Goal: Information Seeking & Learning: Compare options

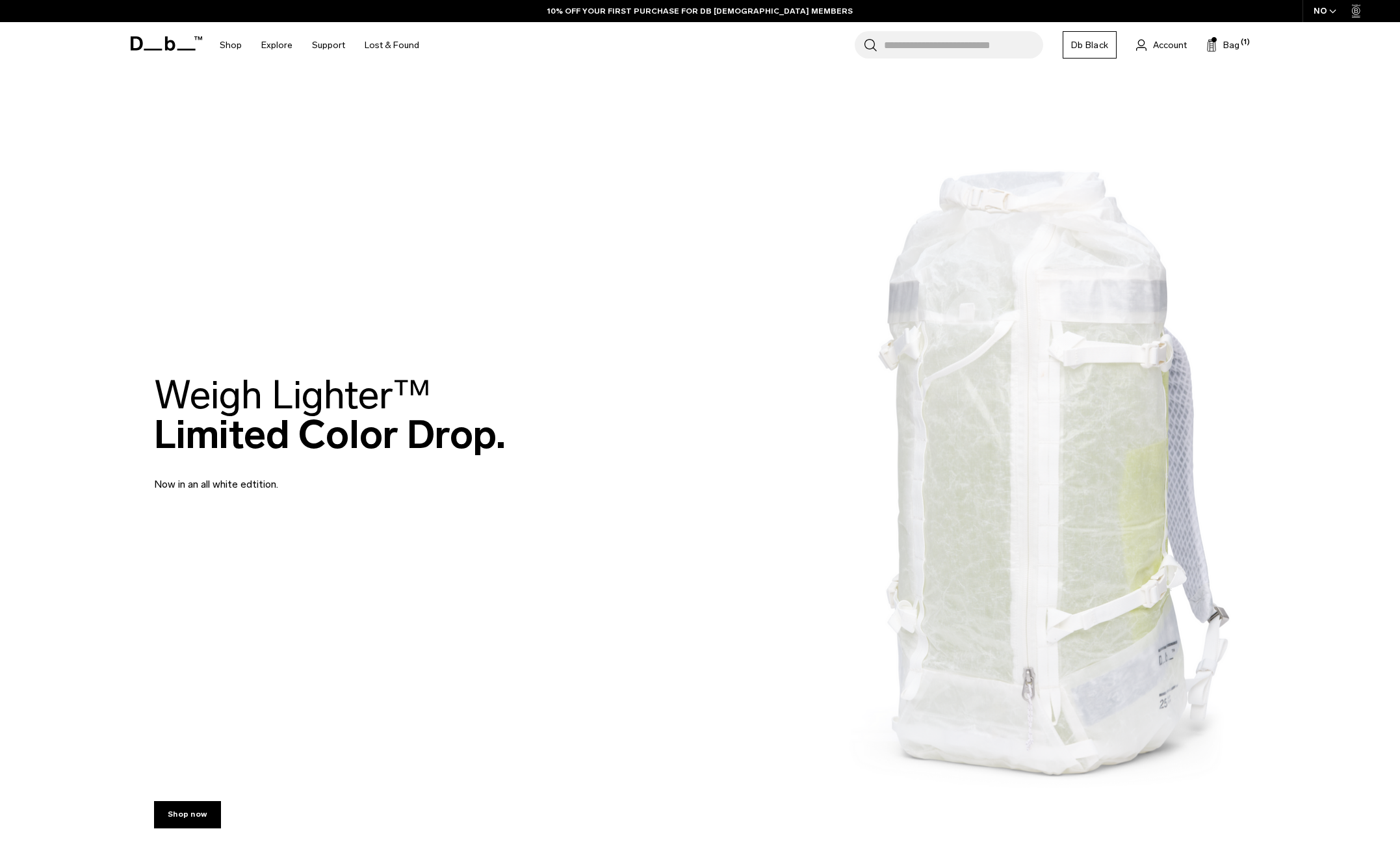
click at [314, 424] on h2 "Weigh Lighter™  Limited Color Drop." at bounding box center [330, 415] width 351 height 79
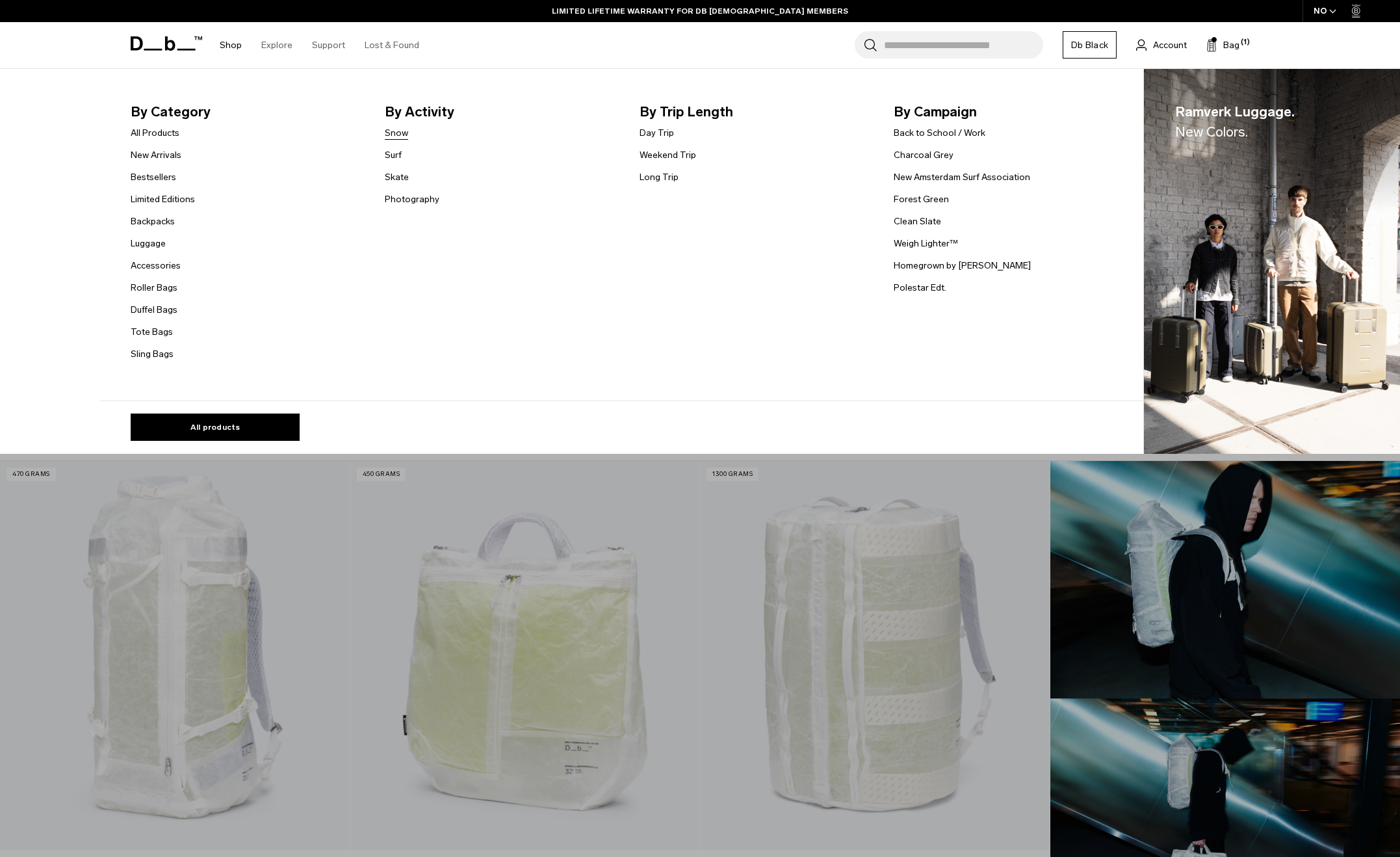
click at [408, 127] on link "Snow" at bounding box center [397, 132] width 23 height 14
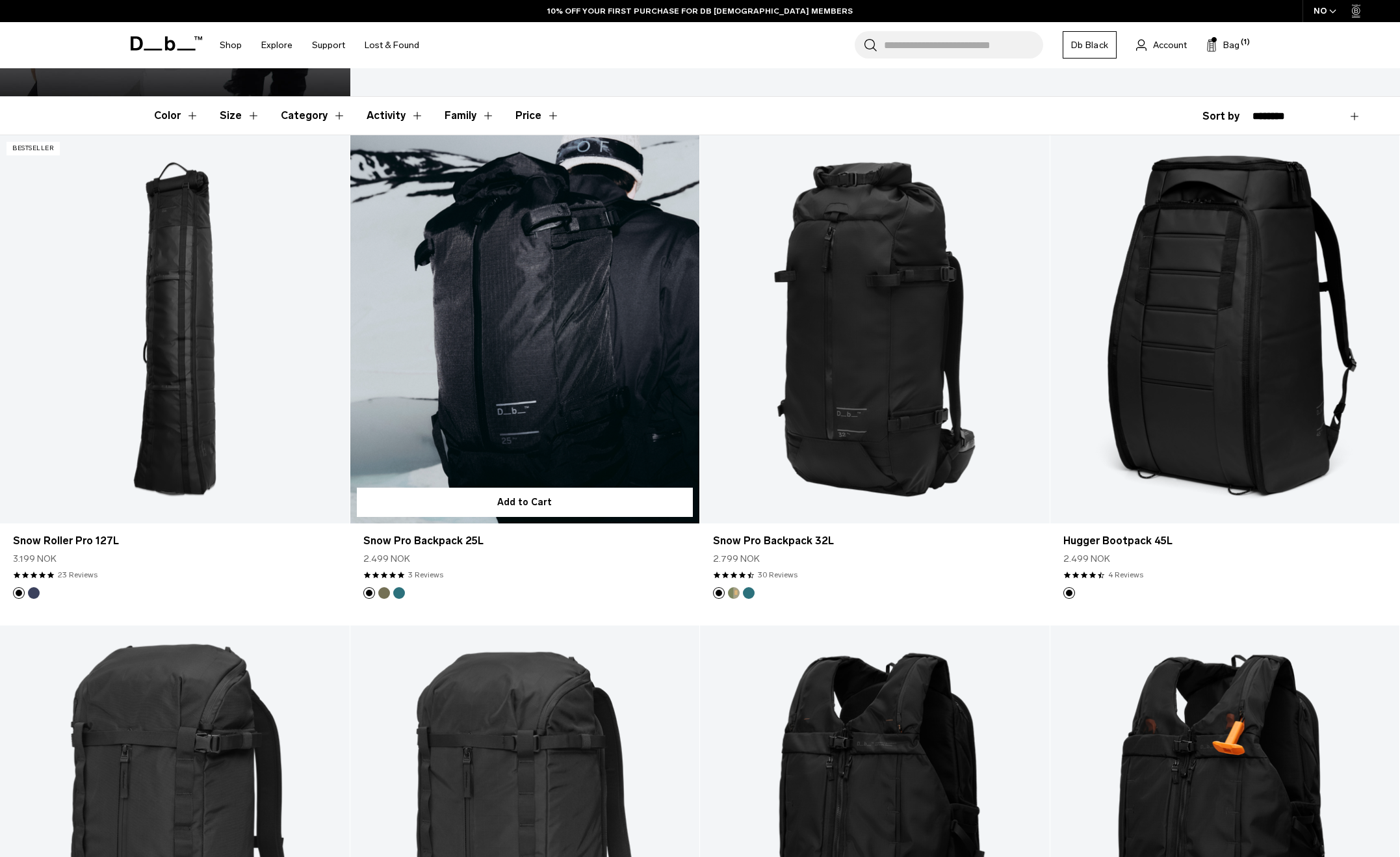
scroll to position [325, 0]
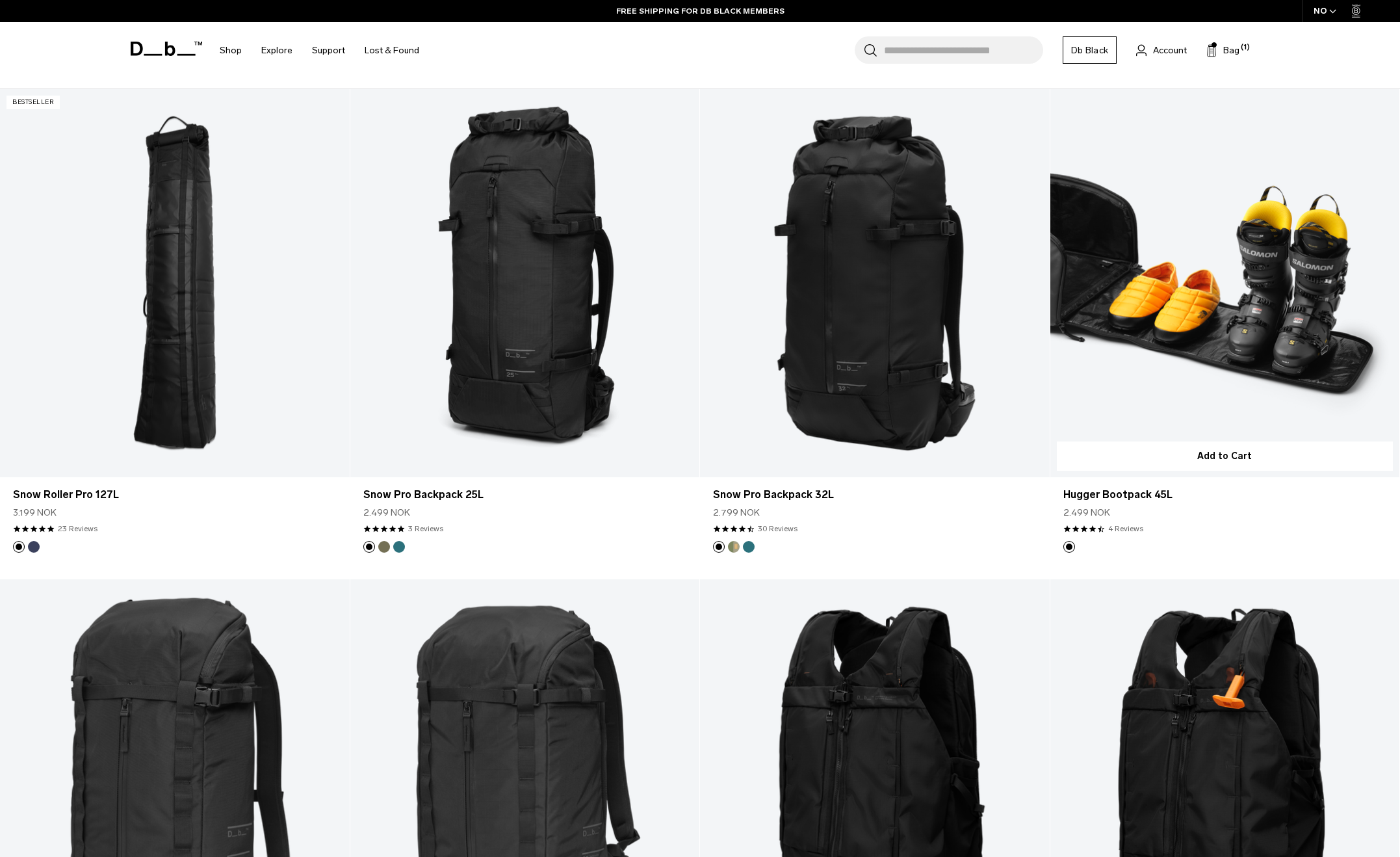
click at [1198, 288] on link "Hugger Bootpack 45L" at bounding box center [1225, 282] width 350 height 388
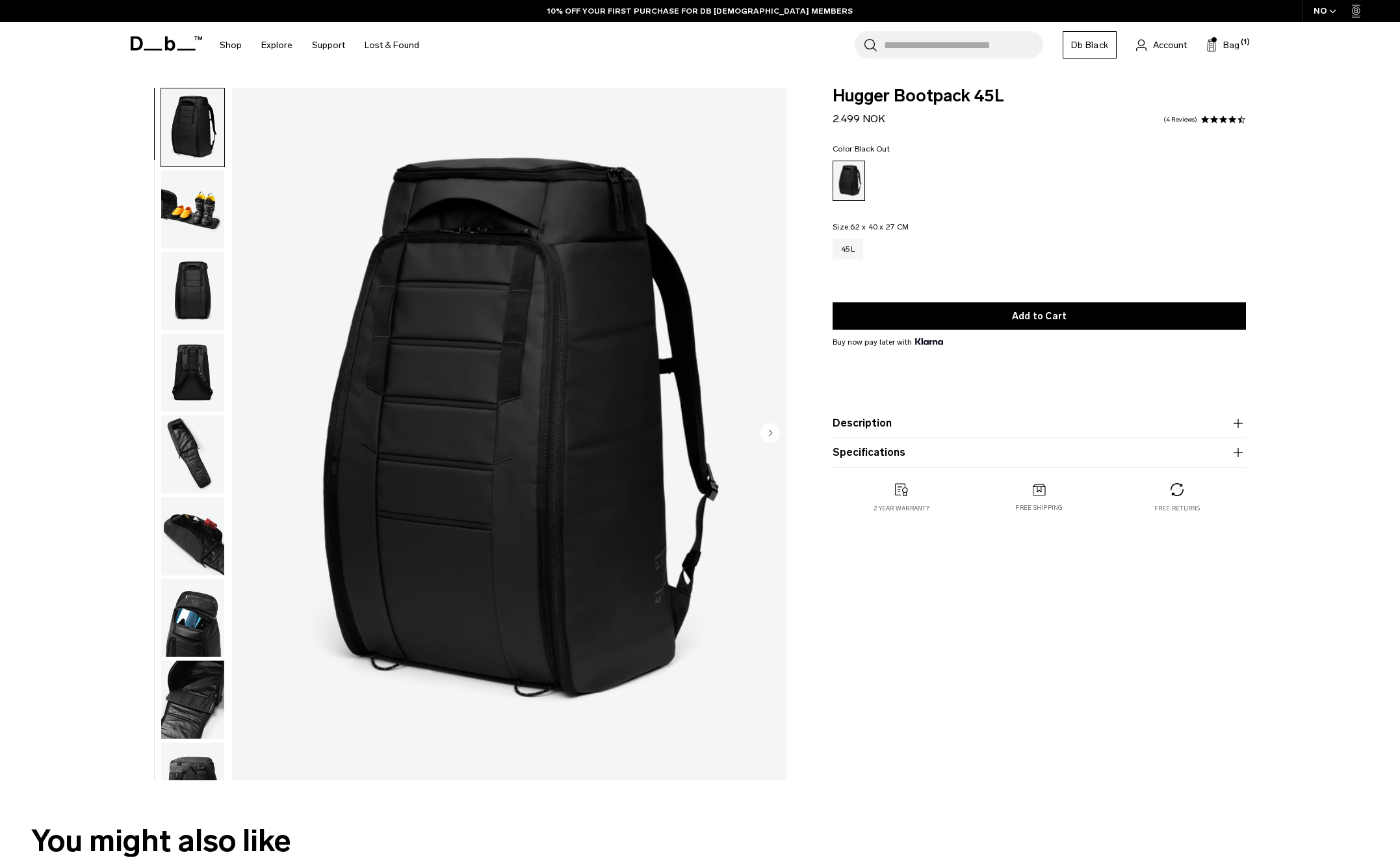
click at [193, 198] on img "button" at bounding box center [193, 209] width 63 height 78
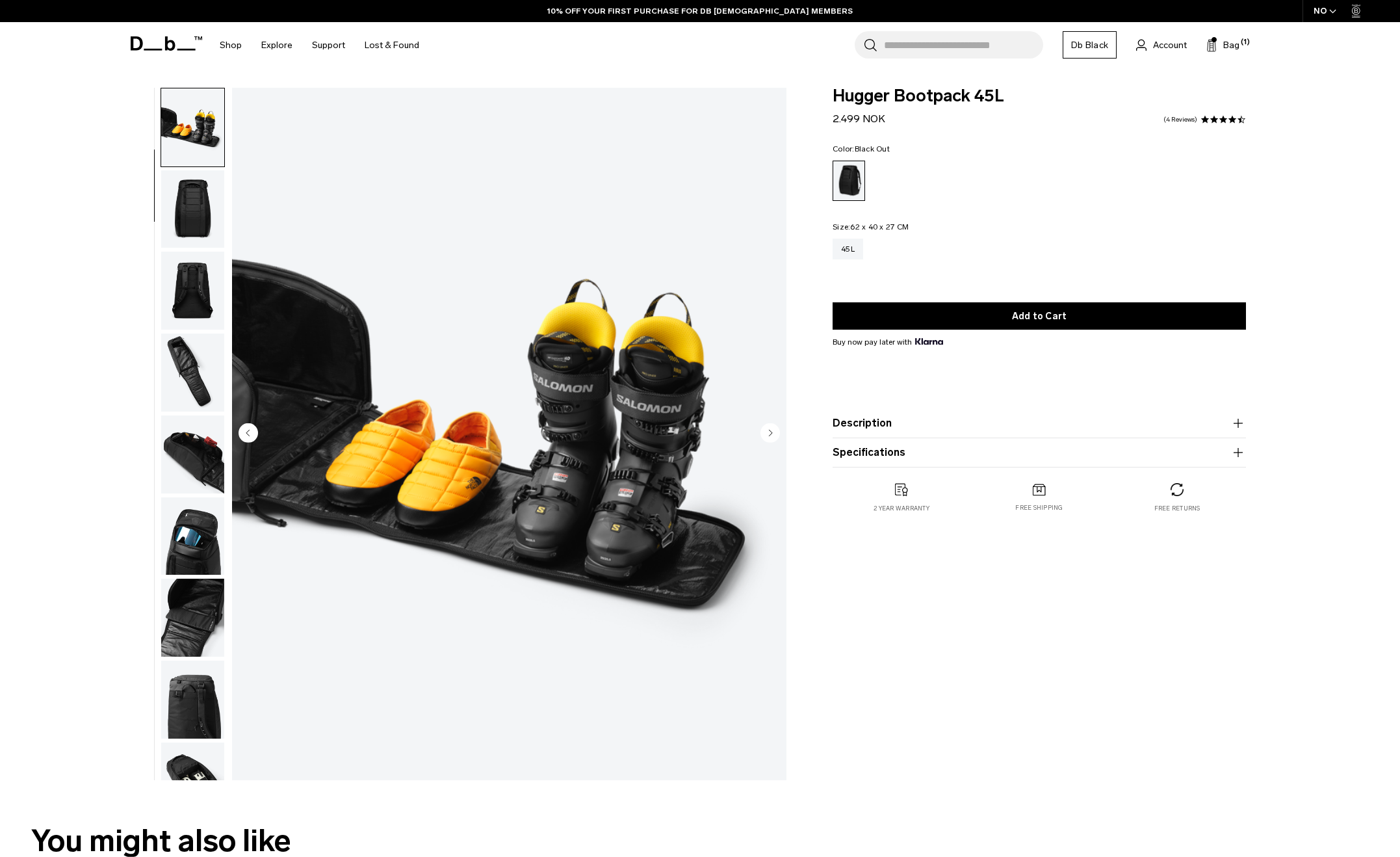
click at [187, 205] on img "button" at bounding box center [193, 209] width 63 height 78
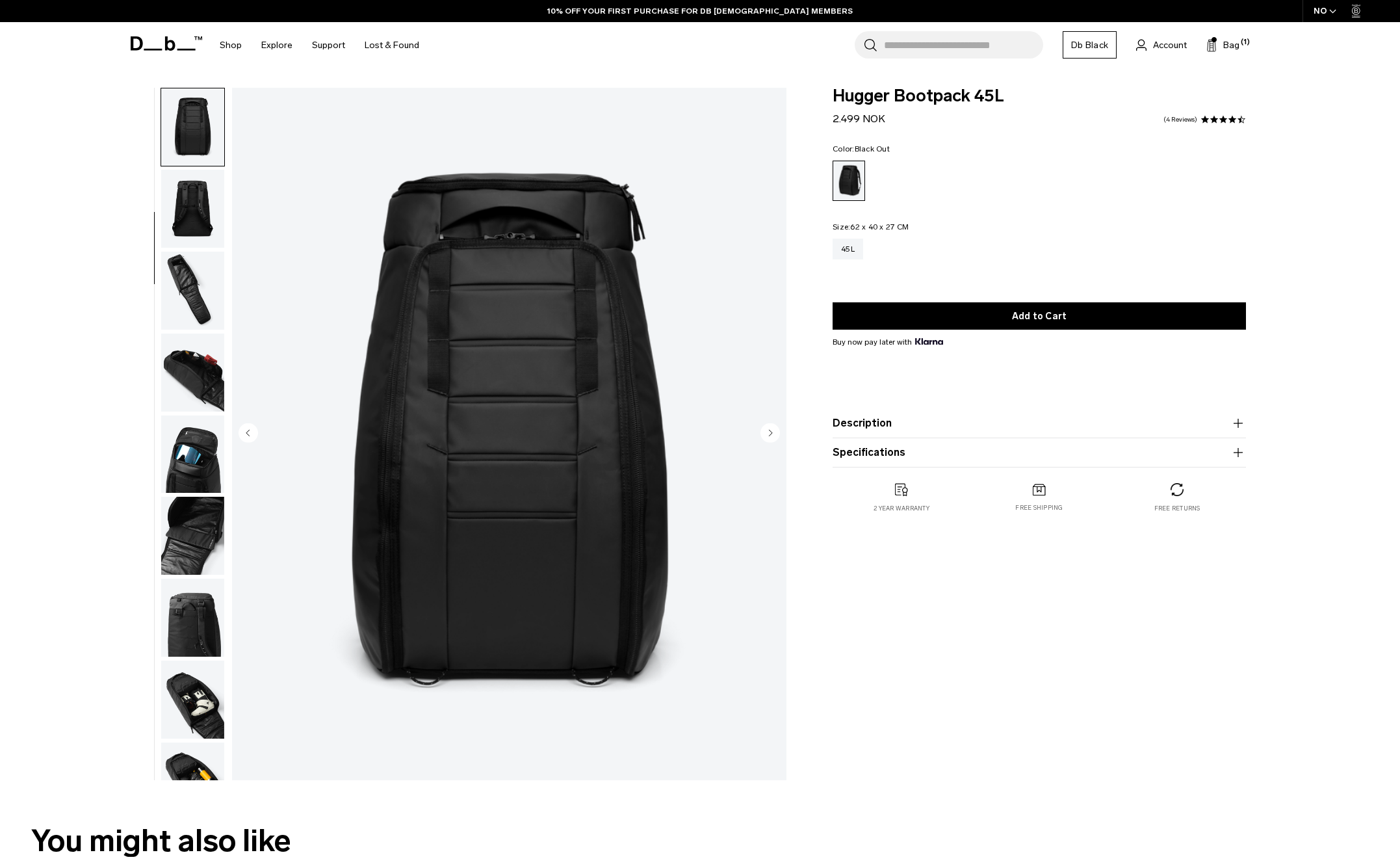
click at [189, 237] on img "button" at bounding box center [193, 208] width 63 height 78
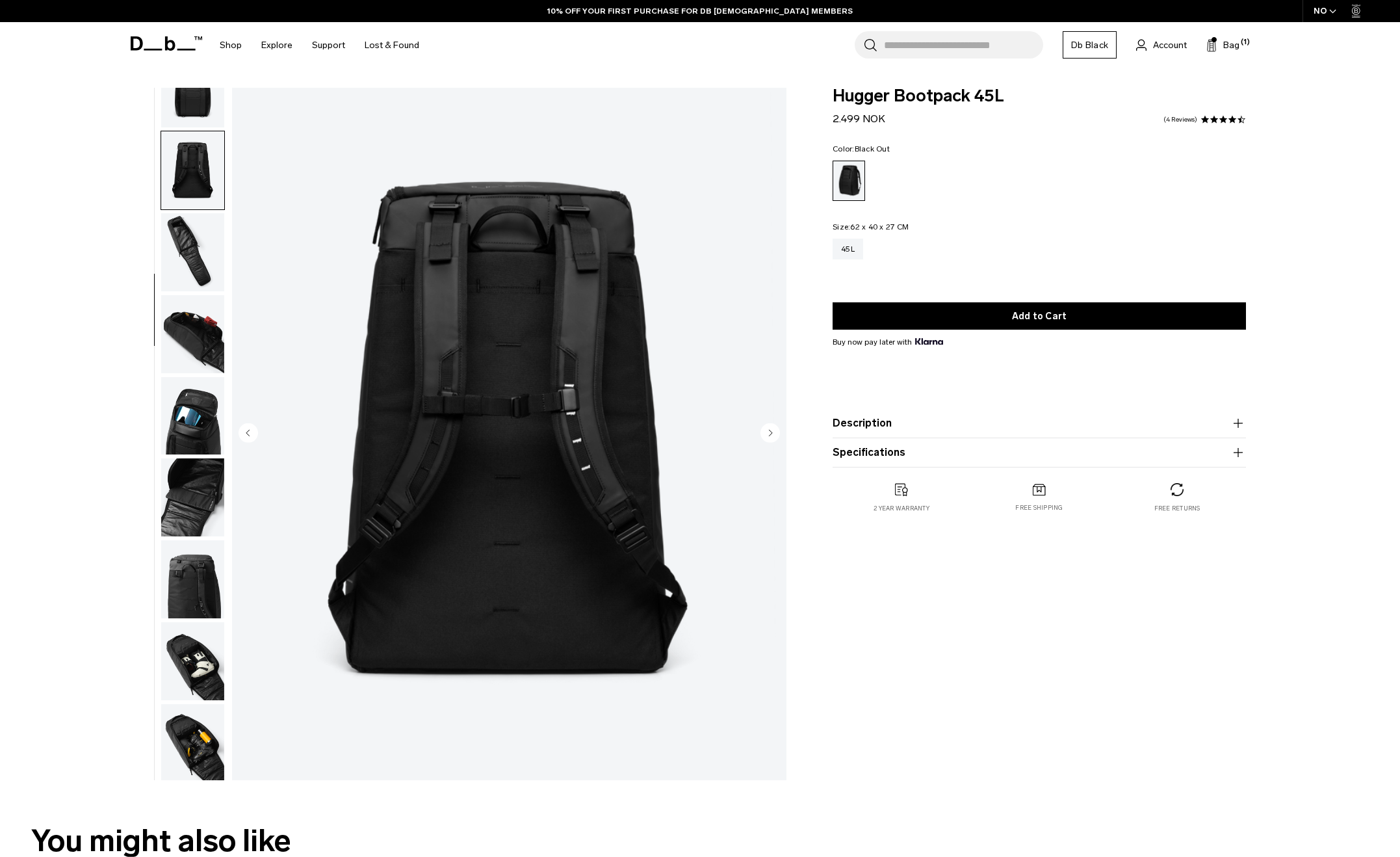
scroll to position [204, 0]
click at [191, 257] on img "button" at bounding box center [193, 249] width 63 height 78
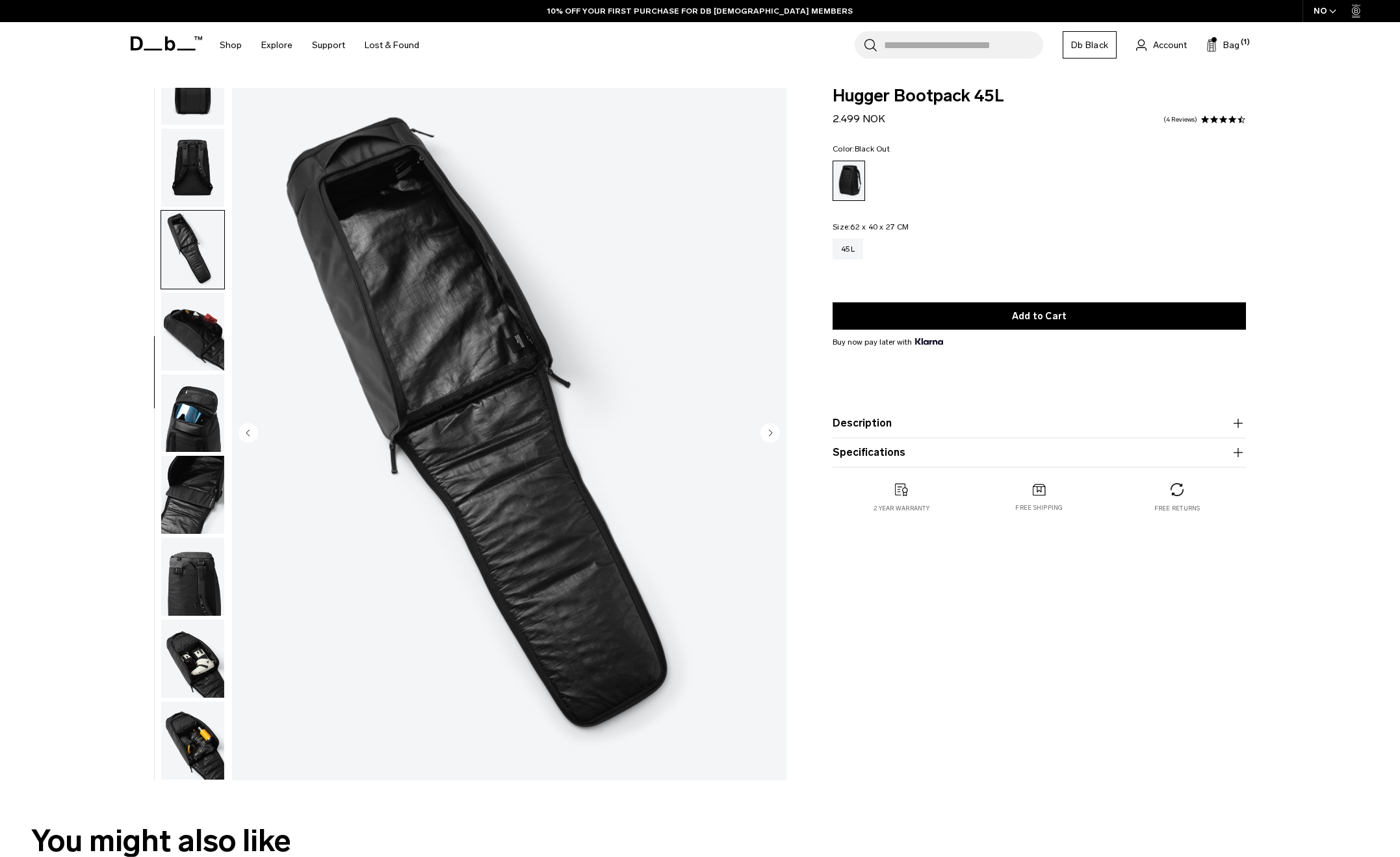
click at [187, 348] on img "button" at bounding box center [193, 331] width 63 height 78
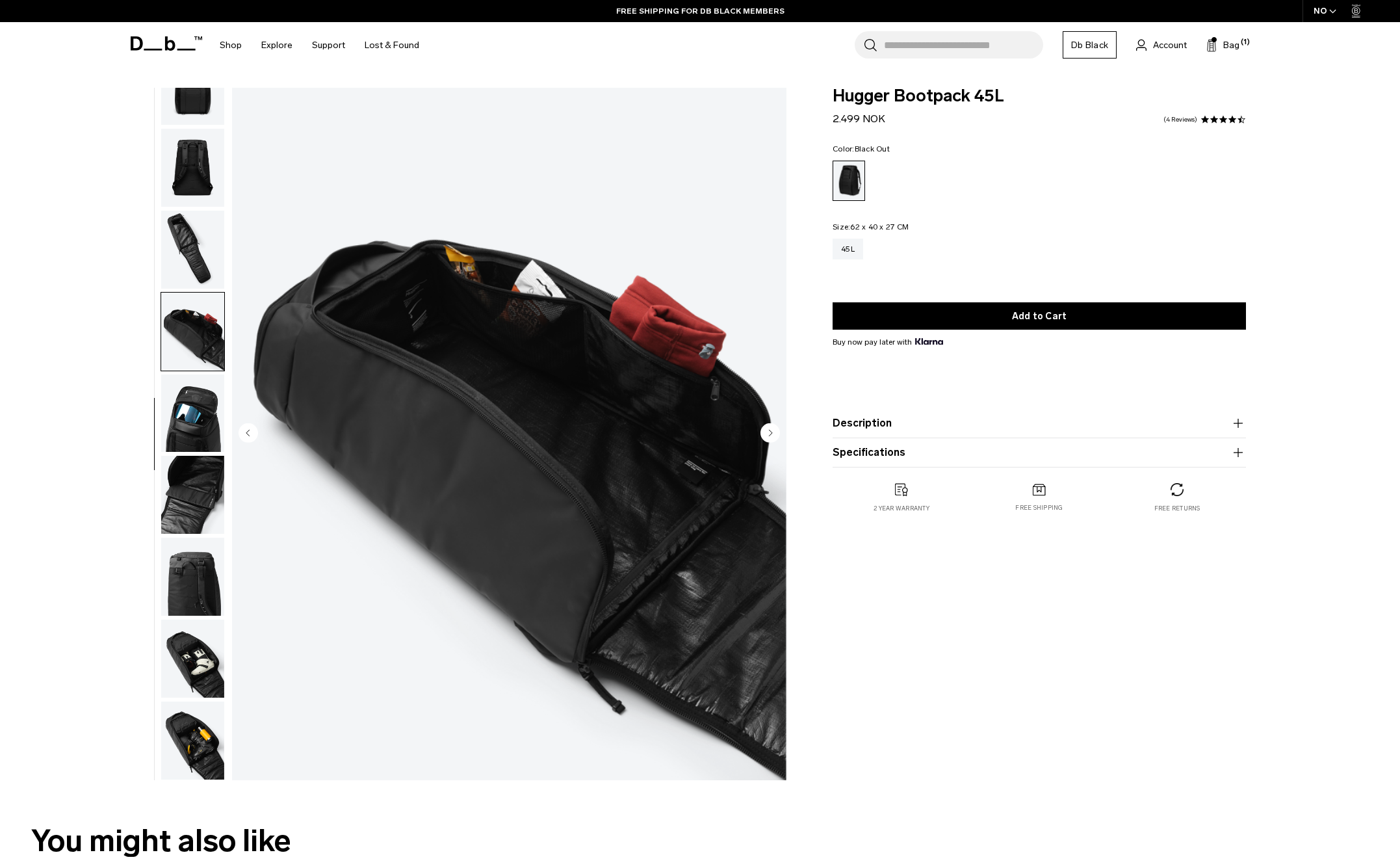
click at [201, 417] on img "button" at bounding box center [193, 413] width 63 height 78
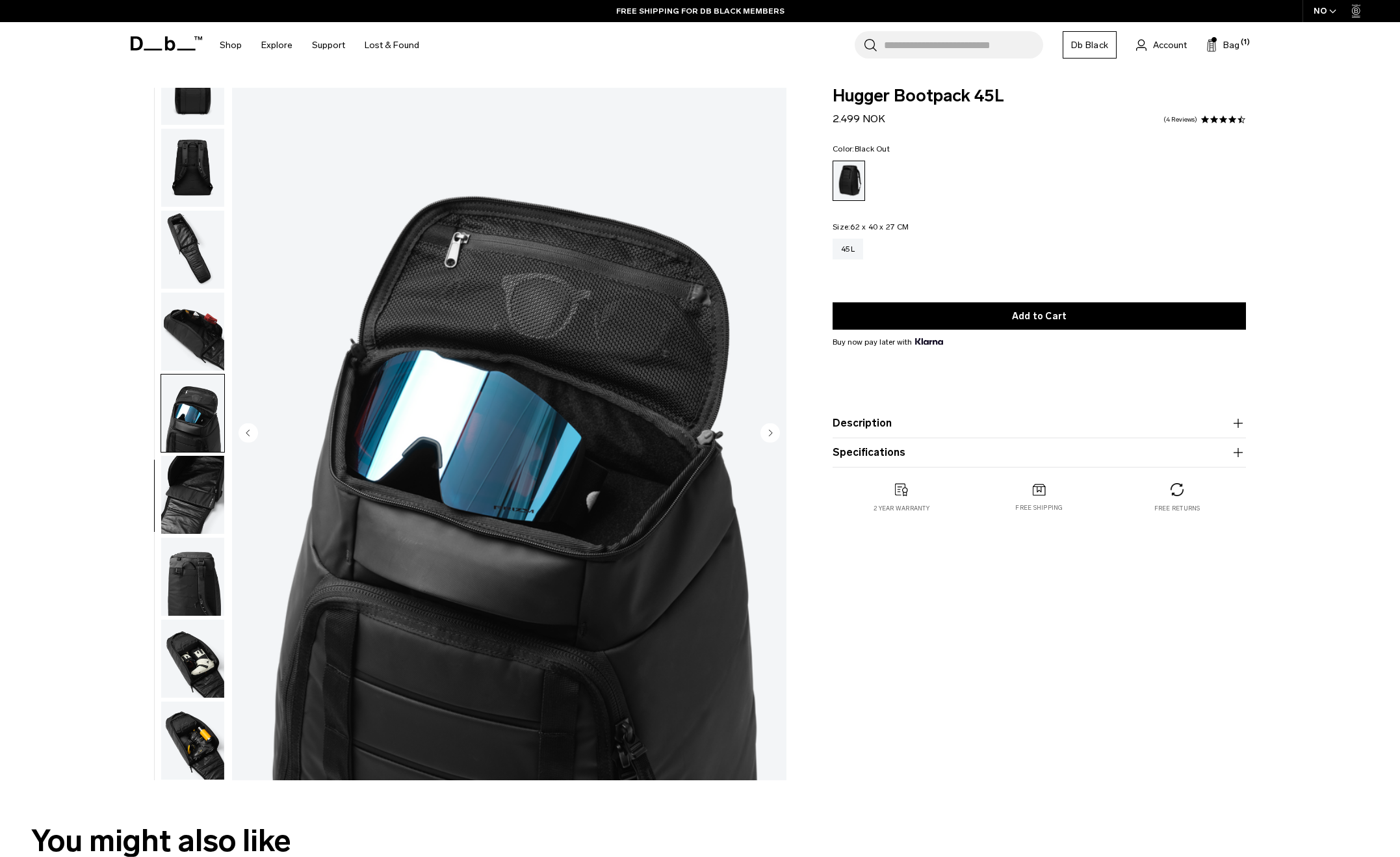
click at [199, 578] on img "button" at bounding box center [193, 576] width 63 height 78
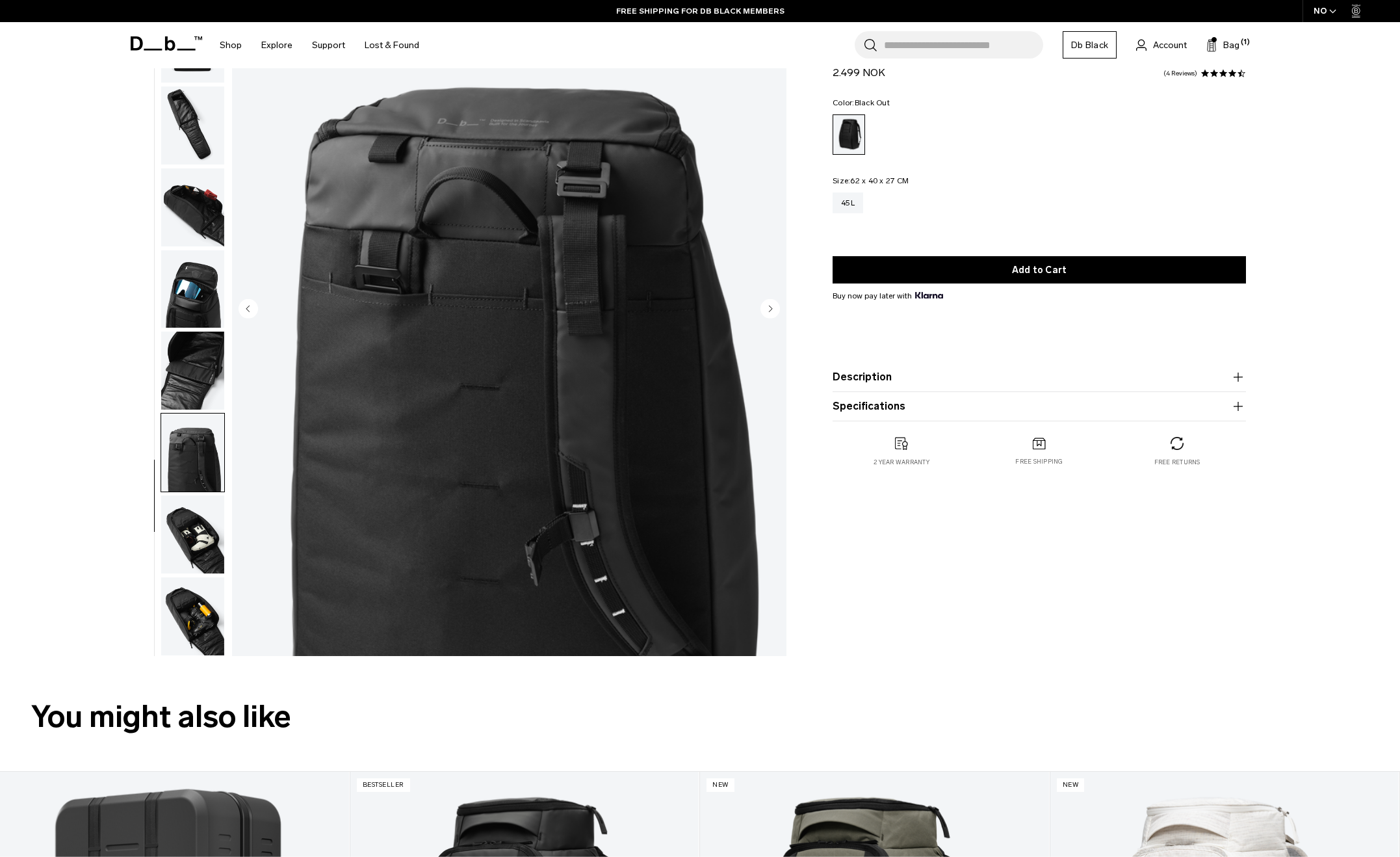
scroll to position [130, 0]
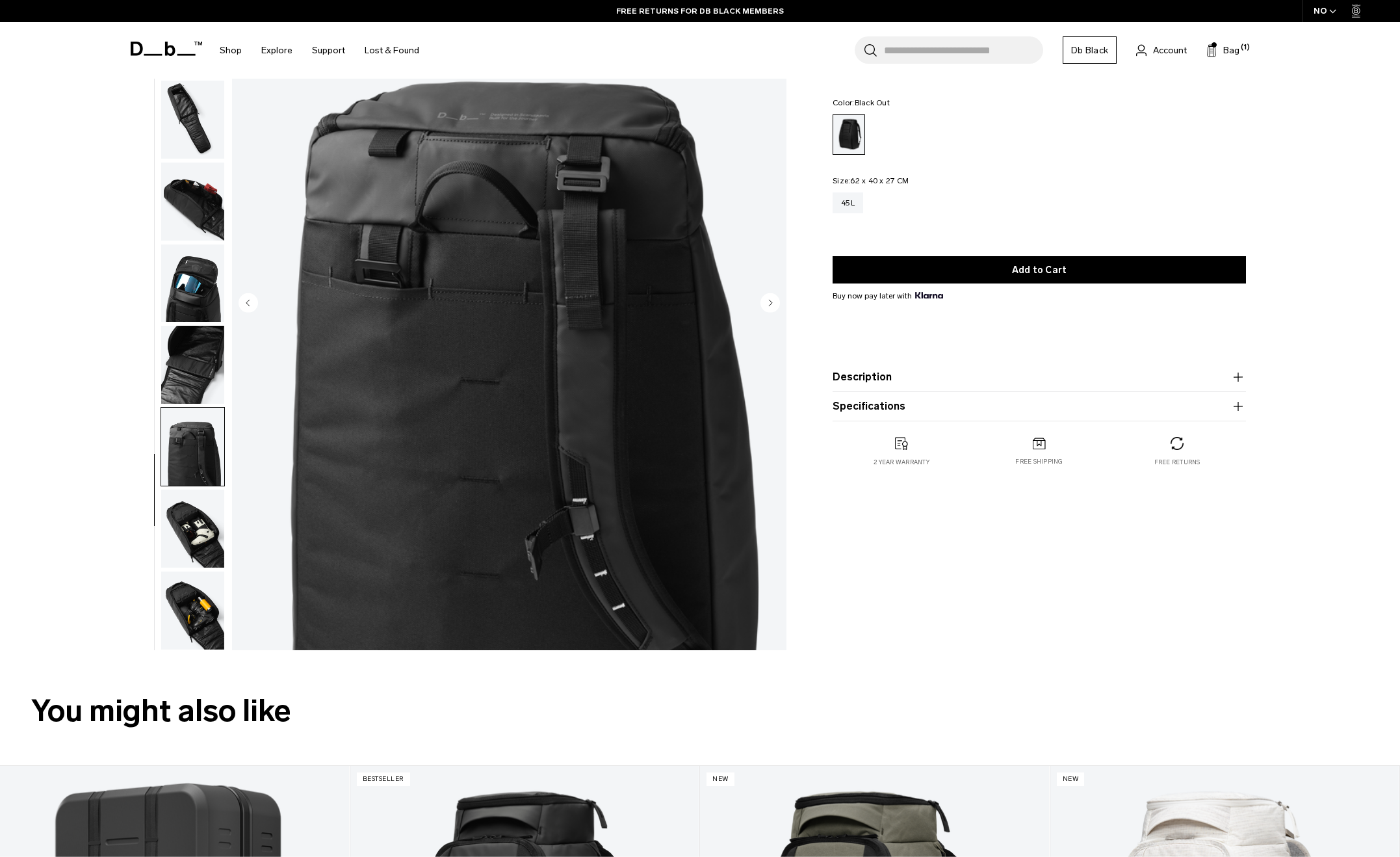
click at [204, 548] on img "button" at bounding box center [193, 528] width 63 height 78
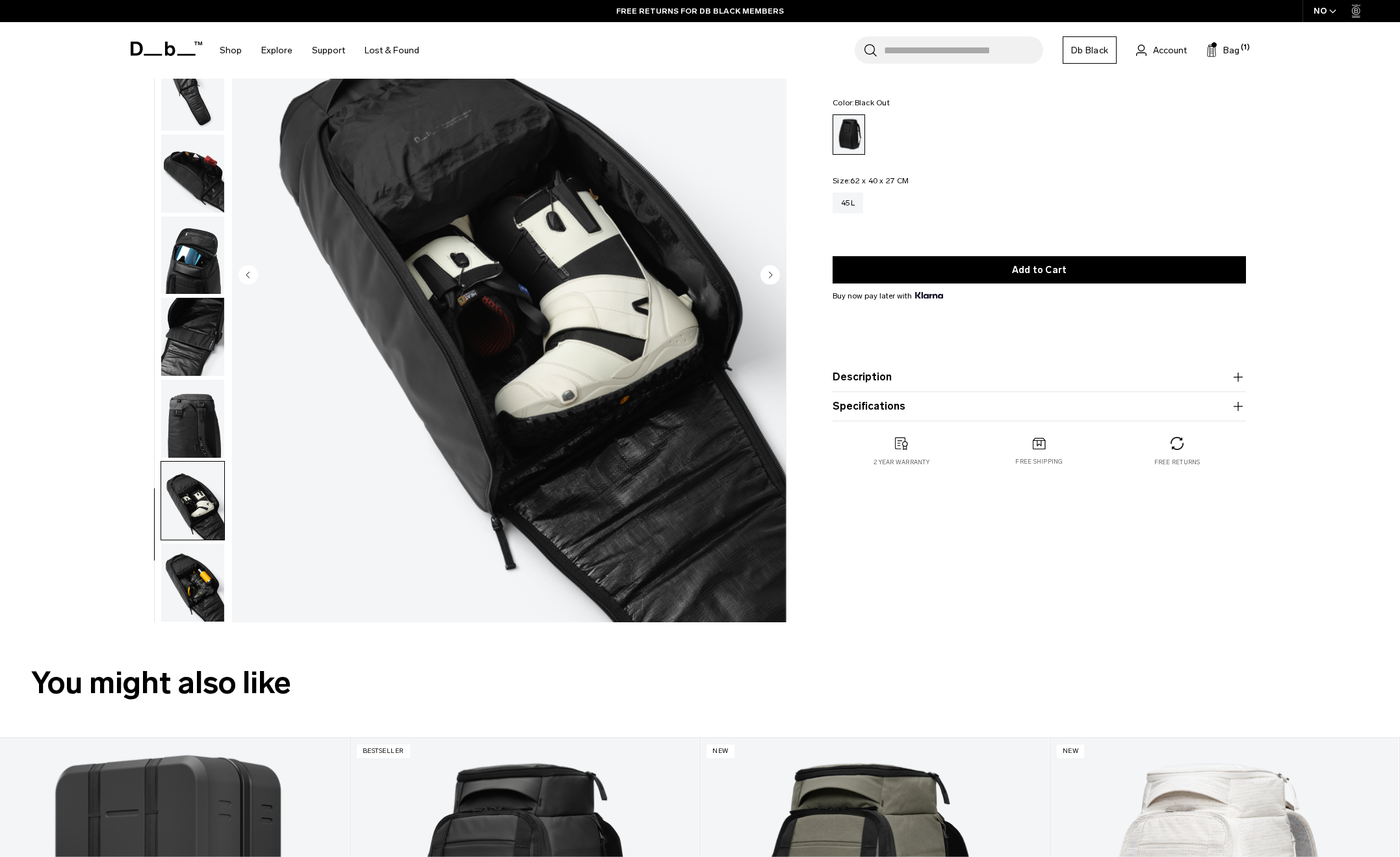
scroll to position [195, 0]
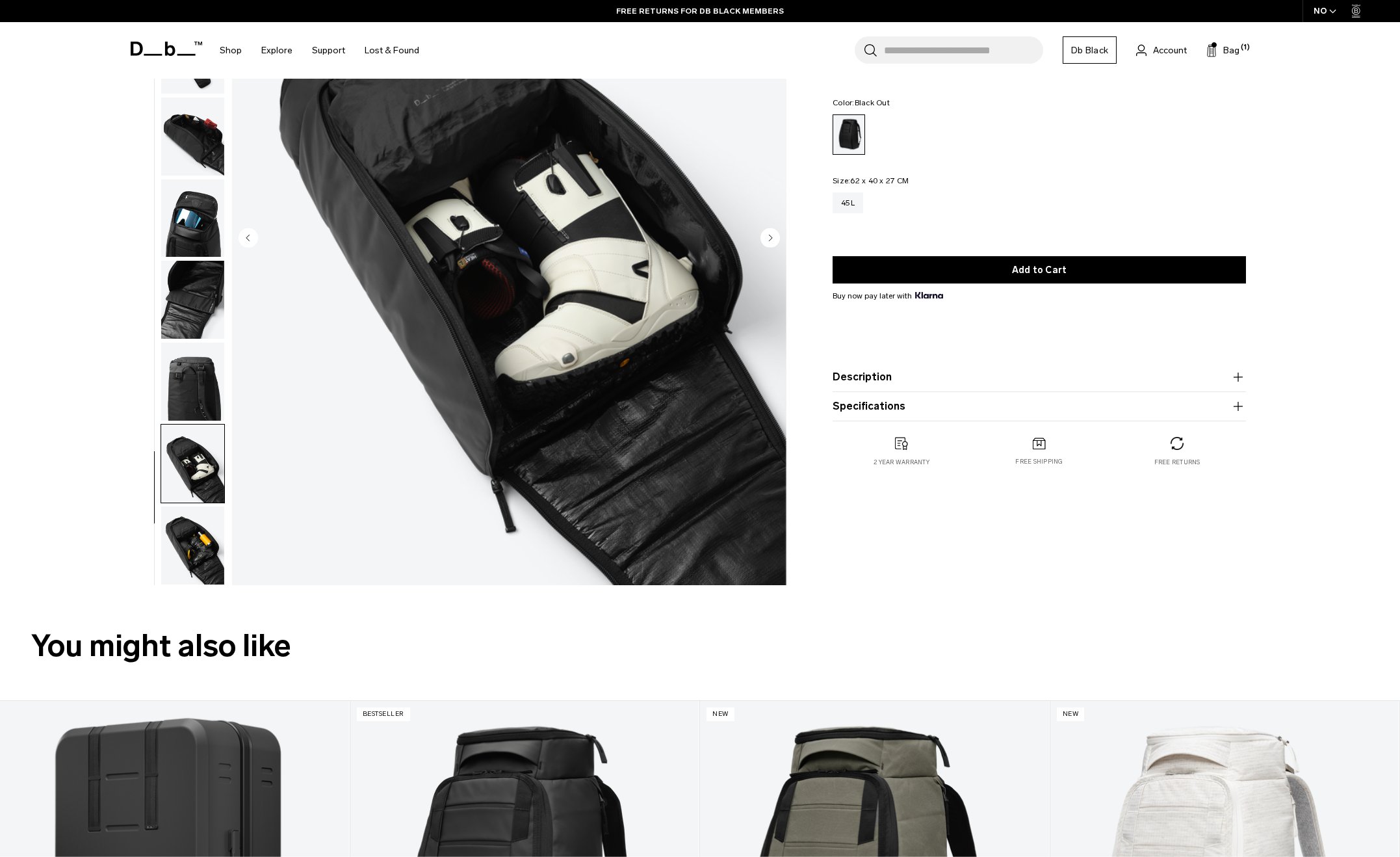
click at [191, 565] on img "button" at bounding box center [193, 545] width 63 height 78
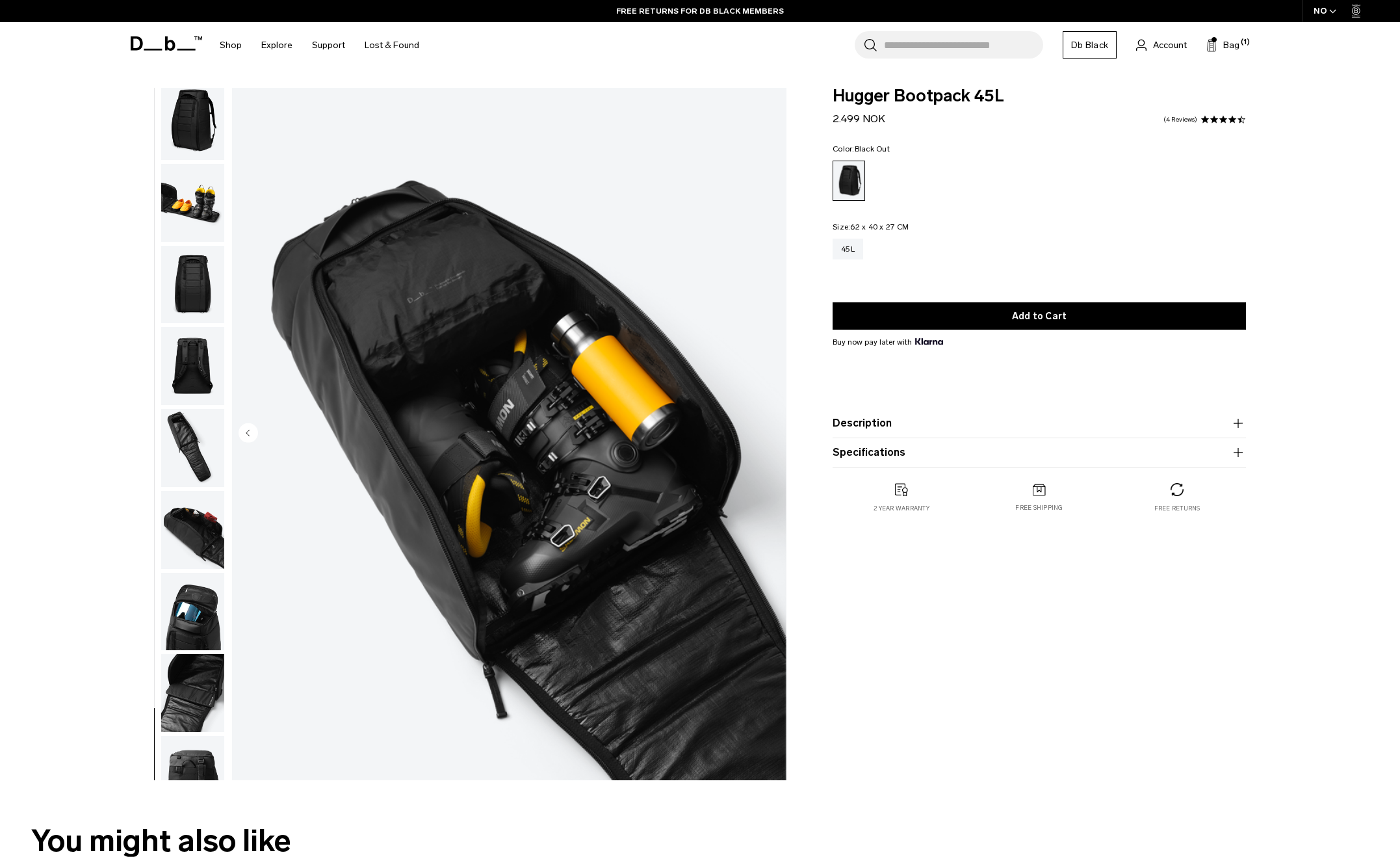
scroll to position [0, 0]
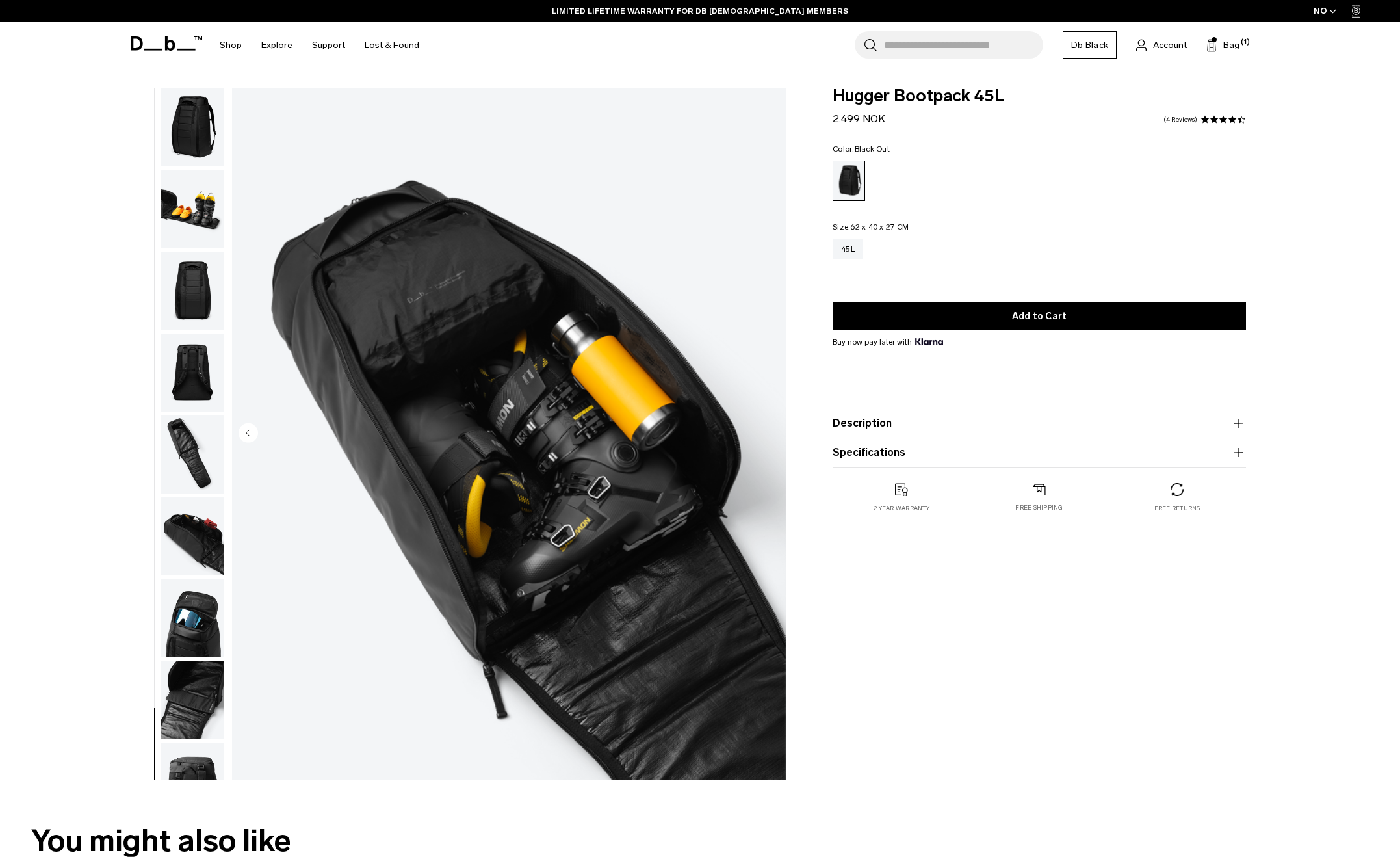
click at [191, 125] on img "button" at bounding box center [193, 127] width 63 height 78
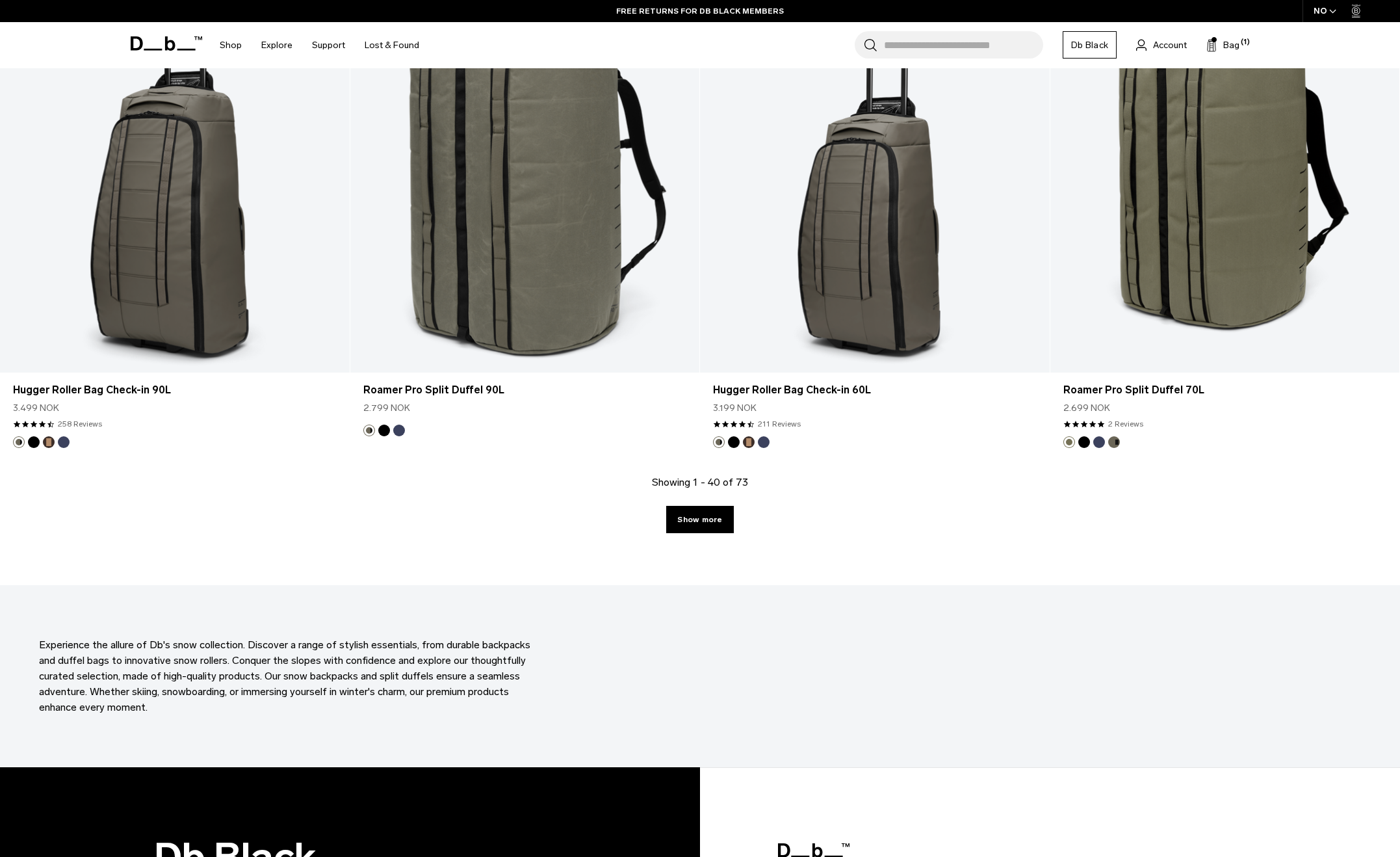
scroll to position [4901, 0]
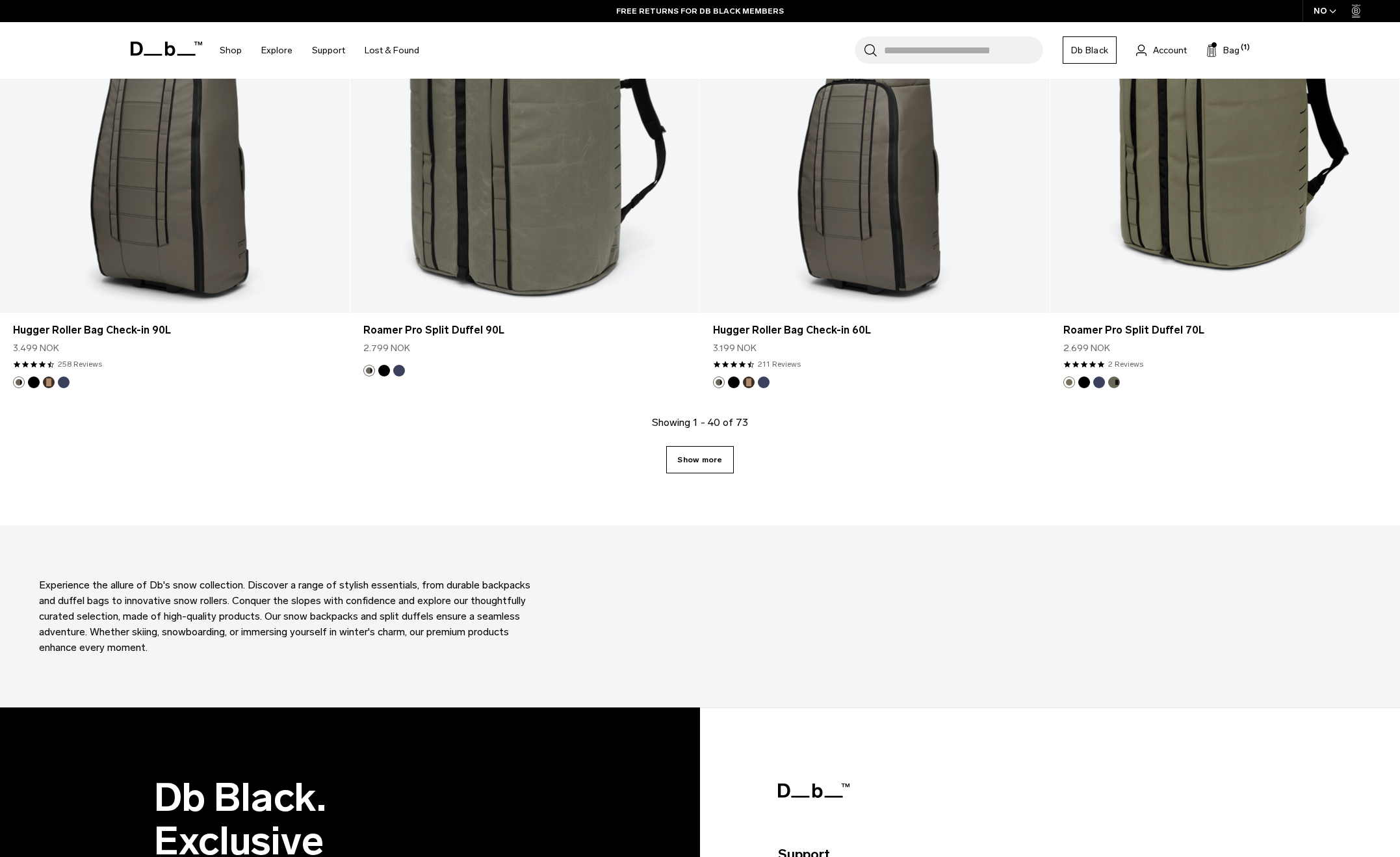
click at [704, 469] on link "Show more" at bounding box center [700, 460] width 67 height 28
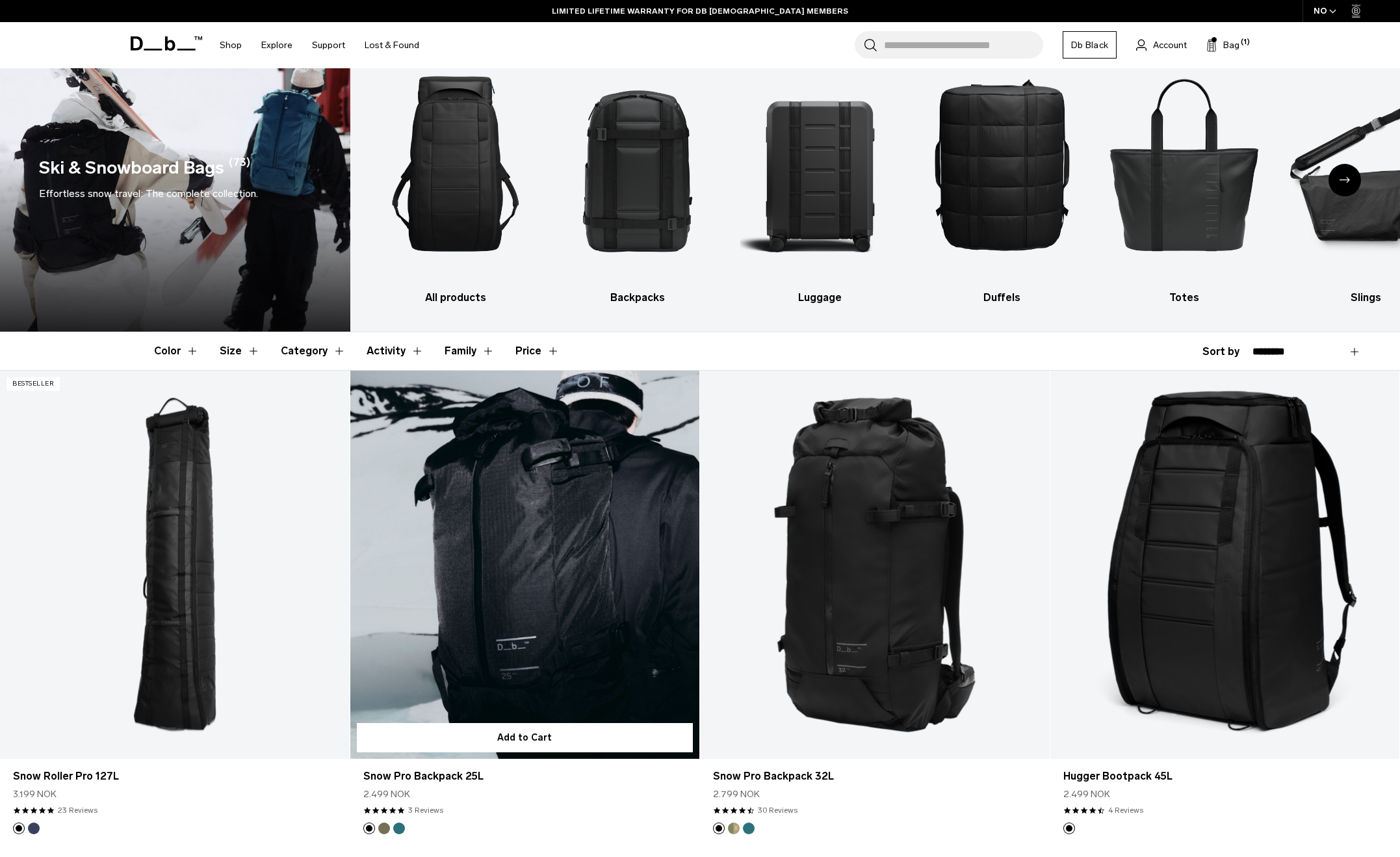
scroll to position [27, 0]
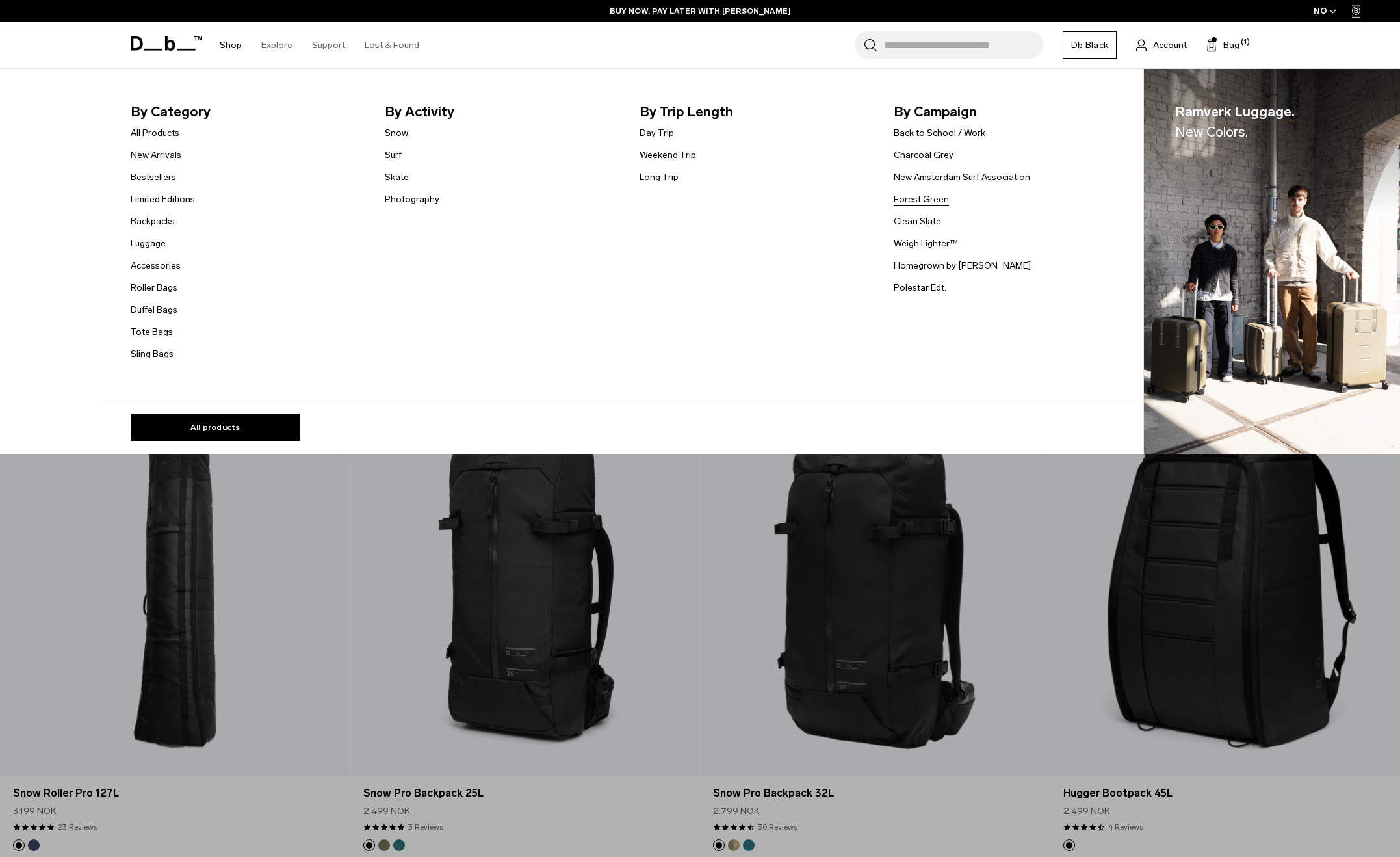
click at [911, 201] on link "Forest Green" at bounding box center [921, 199] width 55 height 14
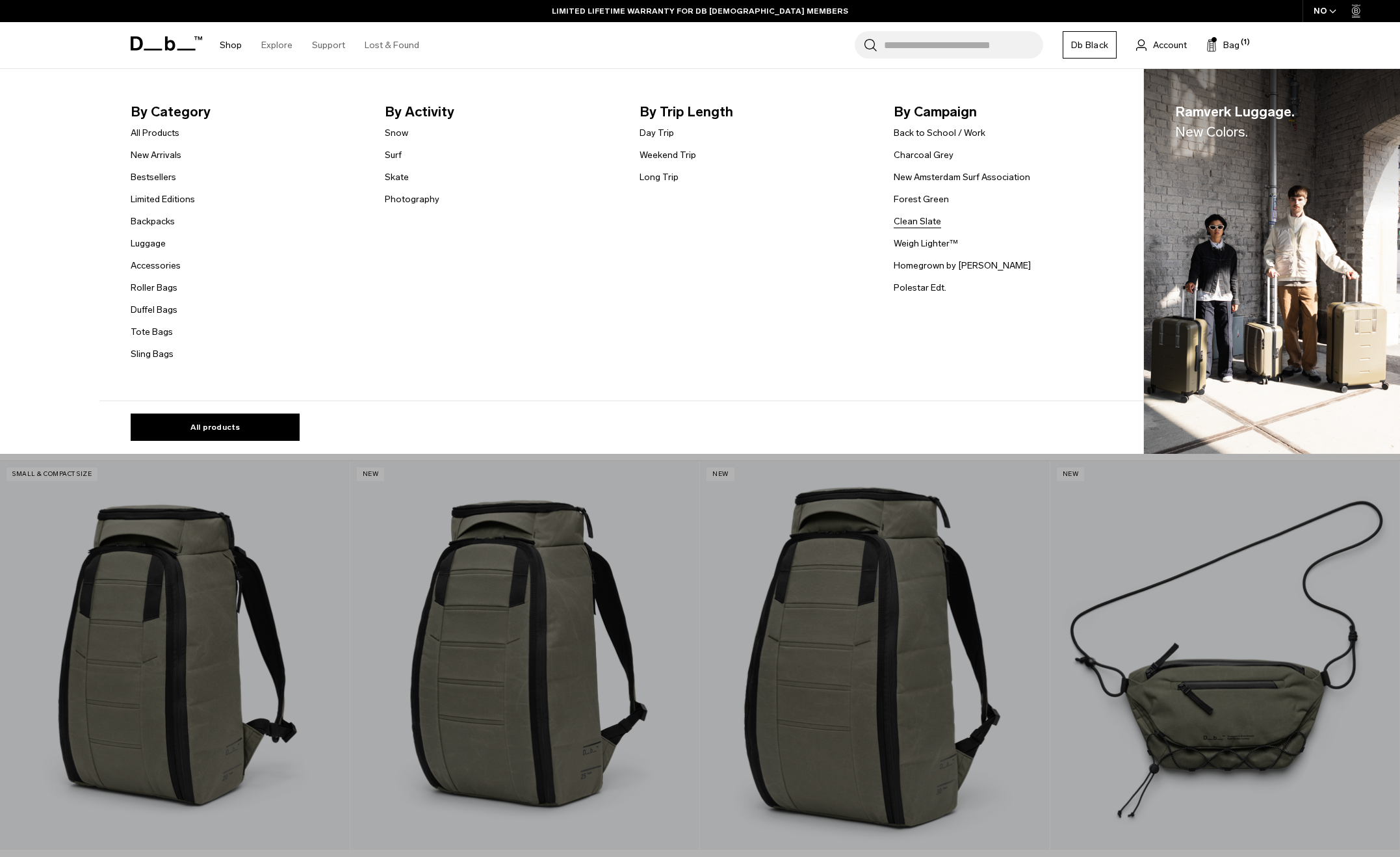
click at [902, 220] on link "Clean Slate" at bounding box center [917, 221] width 47 height 14
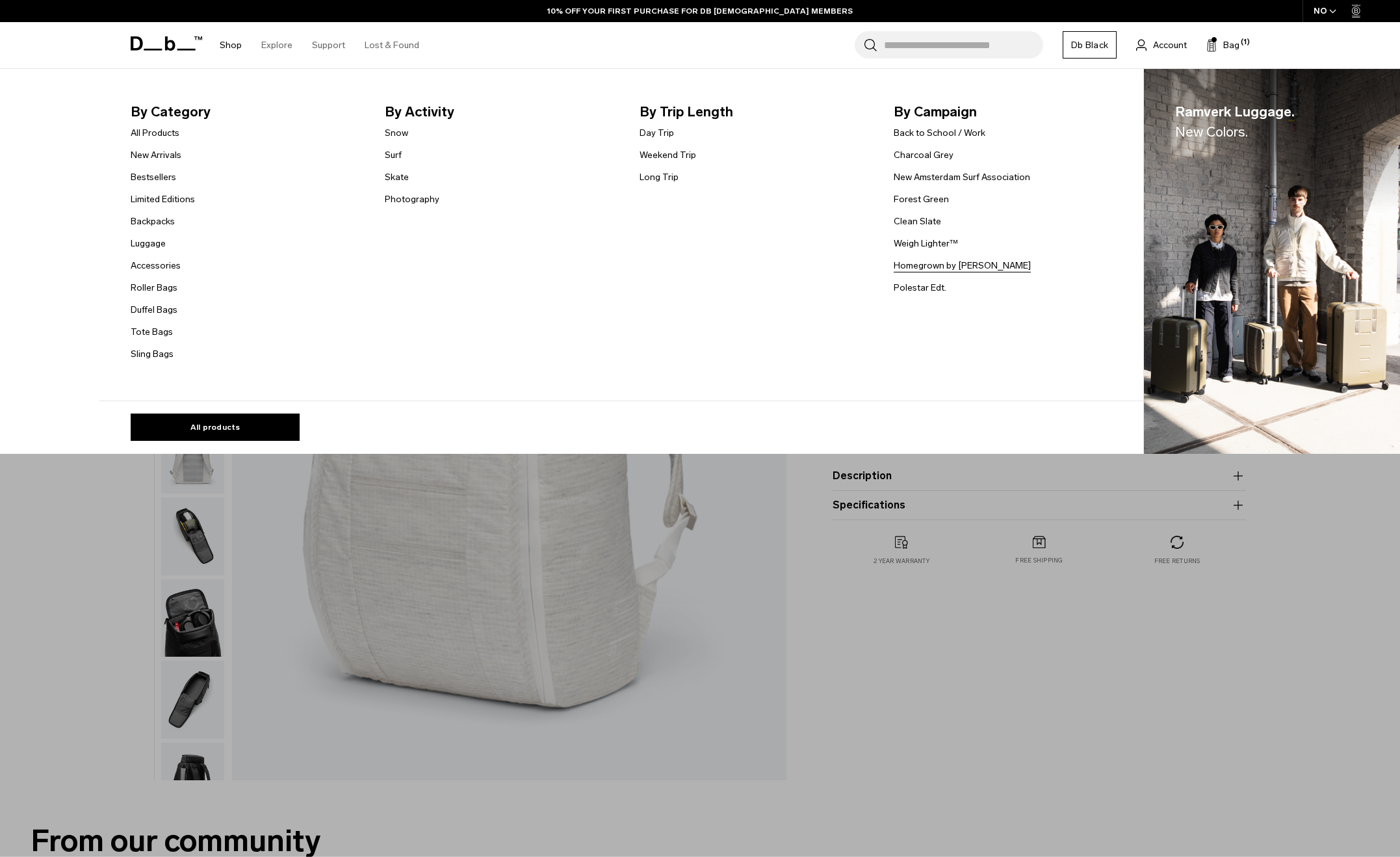
click at [942, 265] on link "Homegrown by [PERSON_NAME]" at bounding box center [962, 266] width 138 height 14
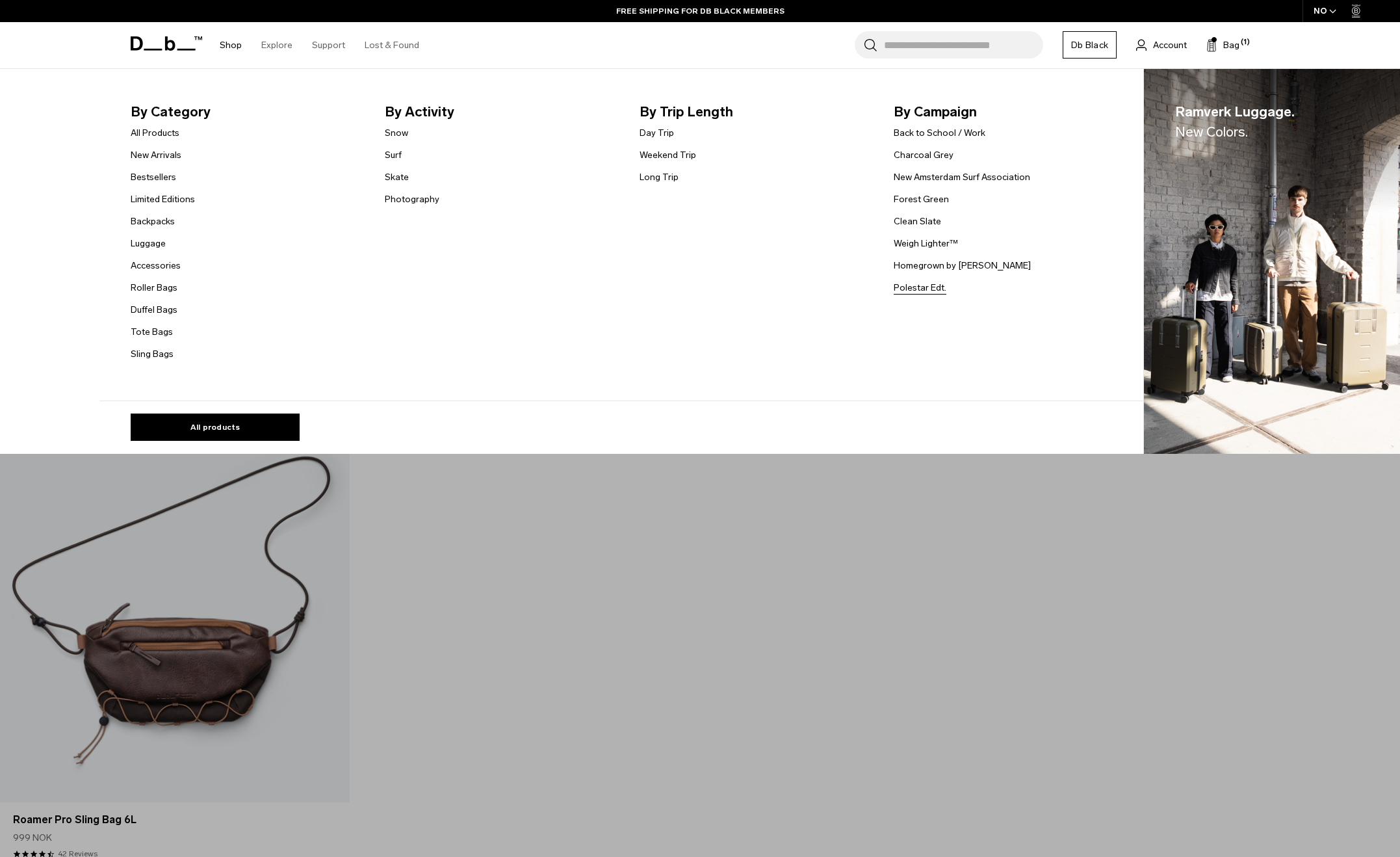
click at [915, 282] on link "Polestar Edt." at bounding box center [920, 287] width 52 height 14
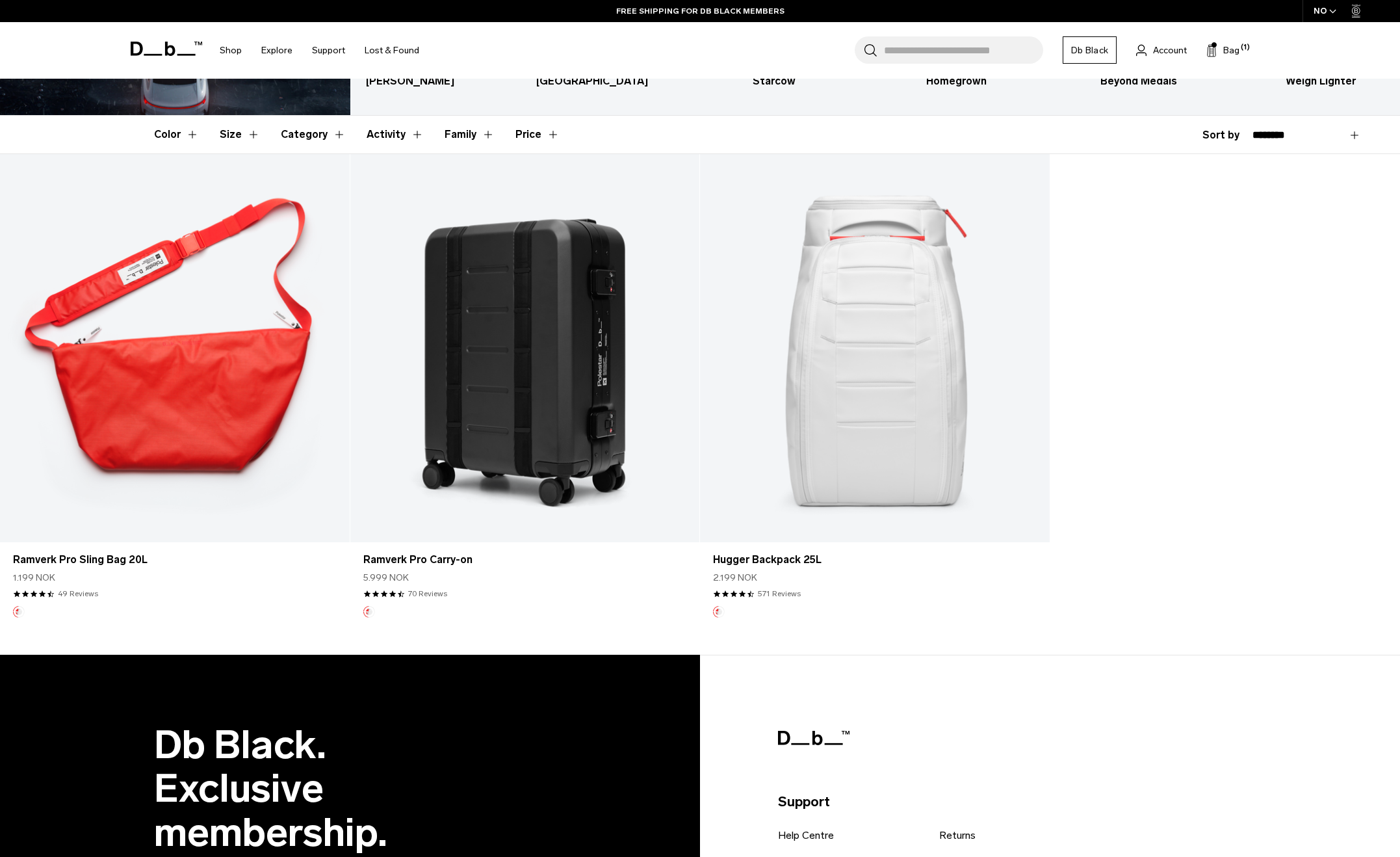
click at [914, 377] on link "Hugger Backpack 25L" at bounding box center [875, 348] width 350 height 388
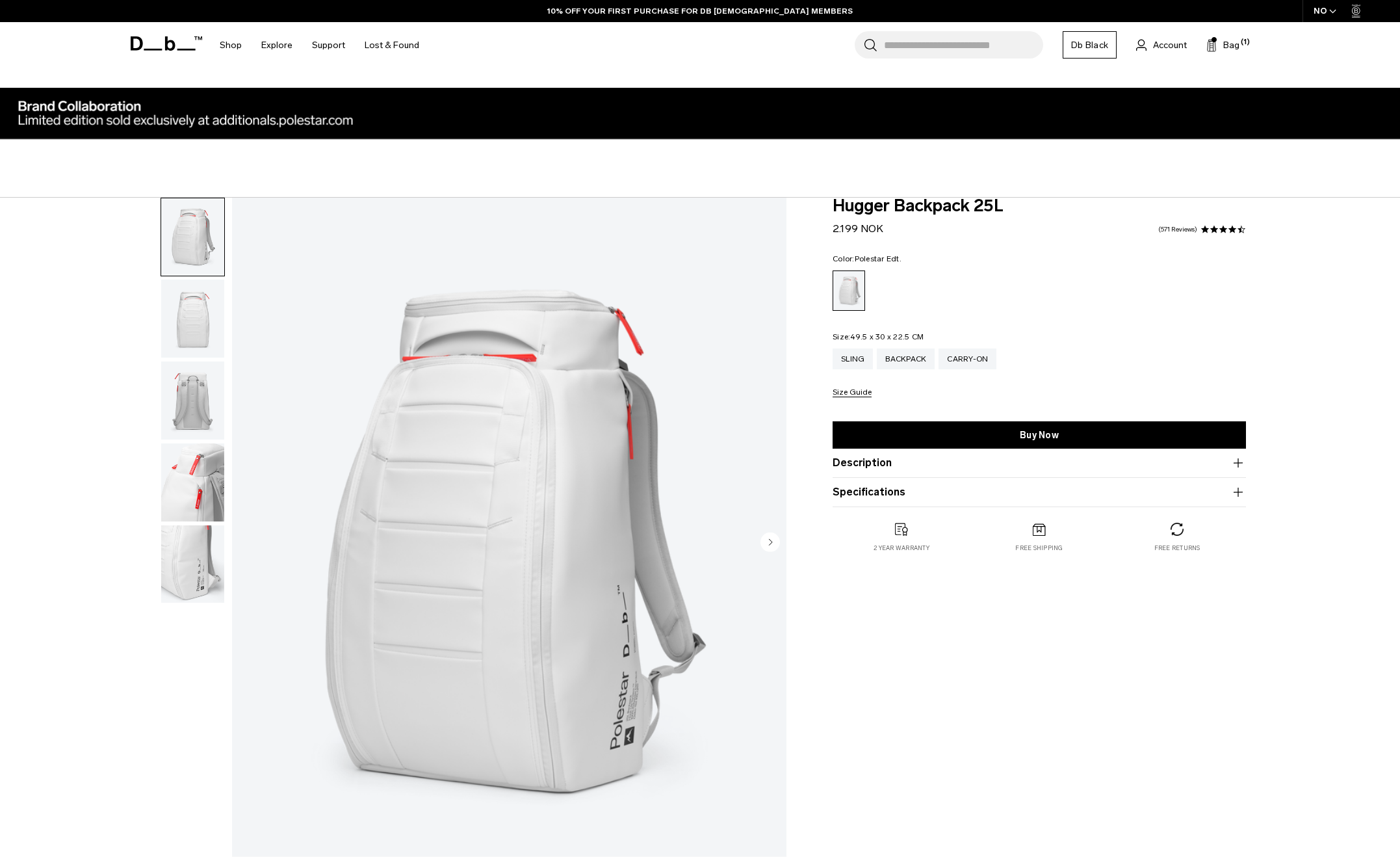
click at [204, 312] on img "button" at bounding box center [193, 318] width 63 height 78
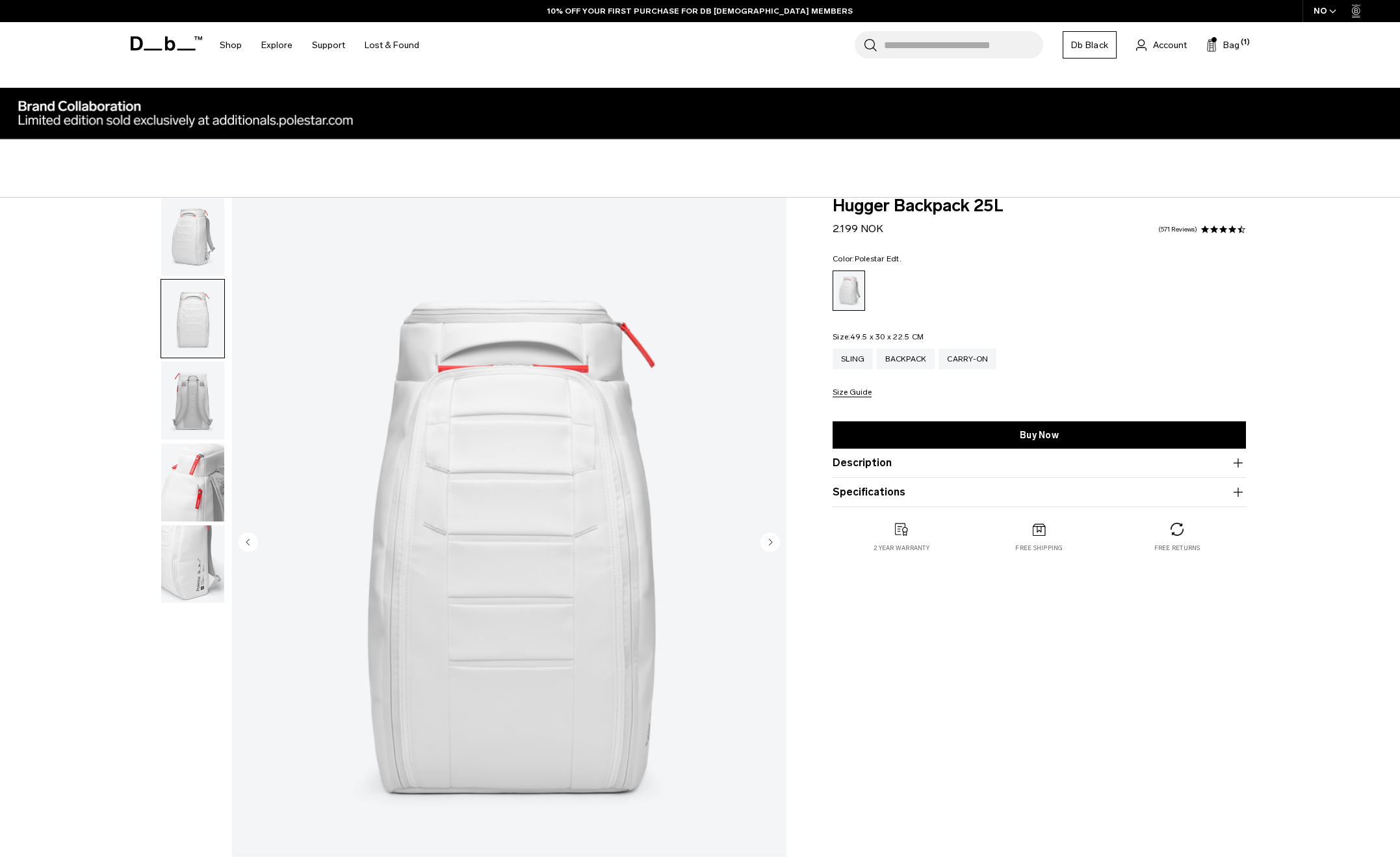
click at [194, 386] on img "button" at bounding box center [193, 400] width 63 height 78
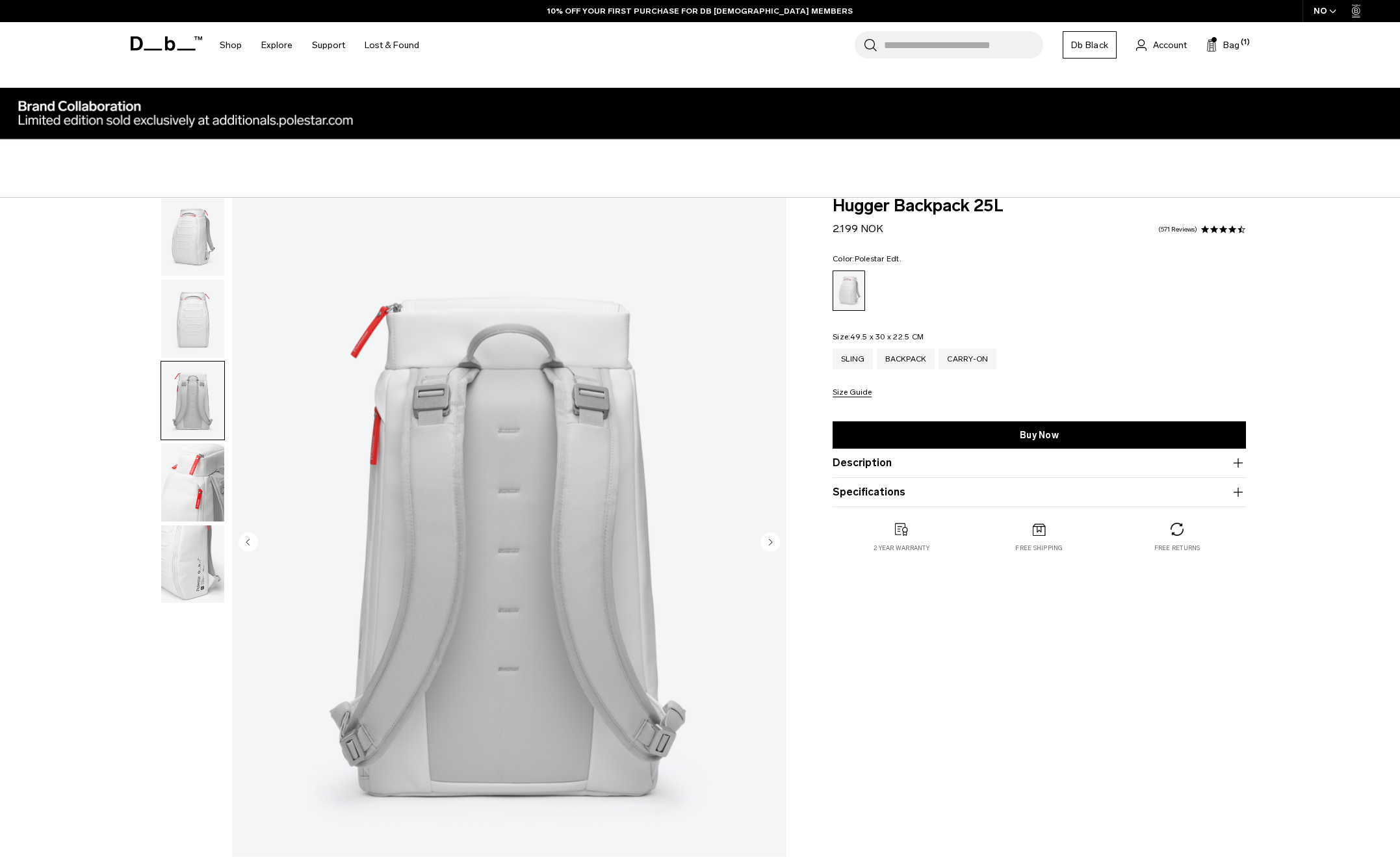
click at [191, 458] on img "button" at bounding box center [193, 482] width 63 height 78
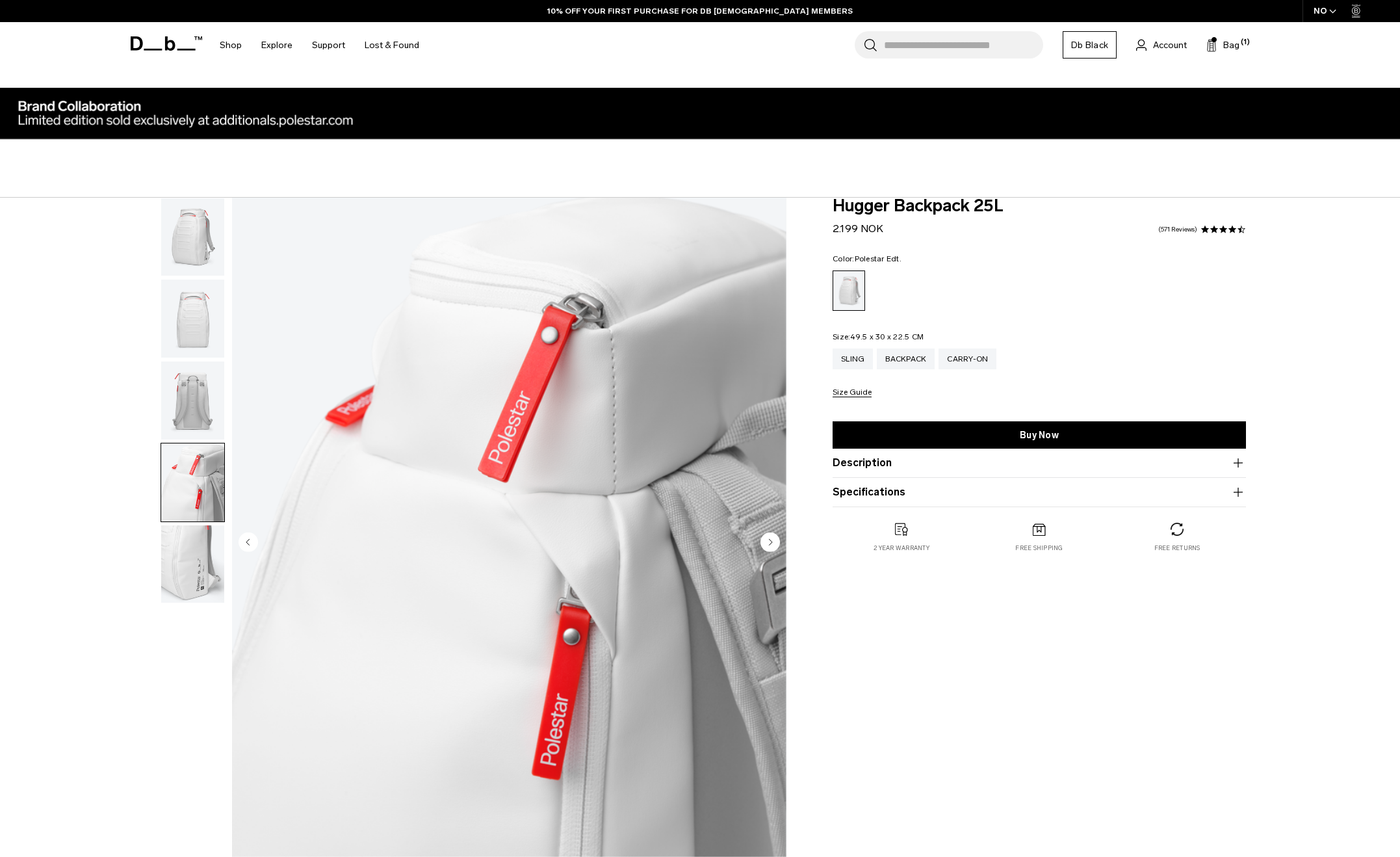
click at [202, 569] on img "button" at bounding box center [193, 564] width 63 height 78
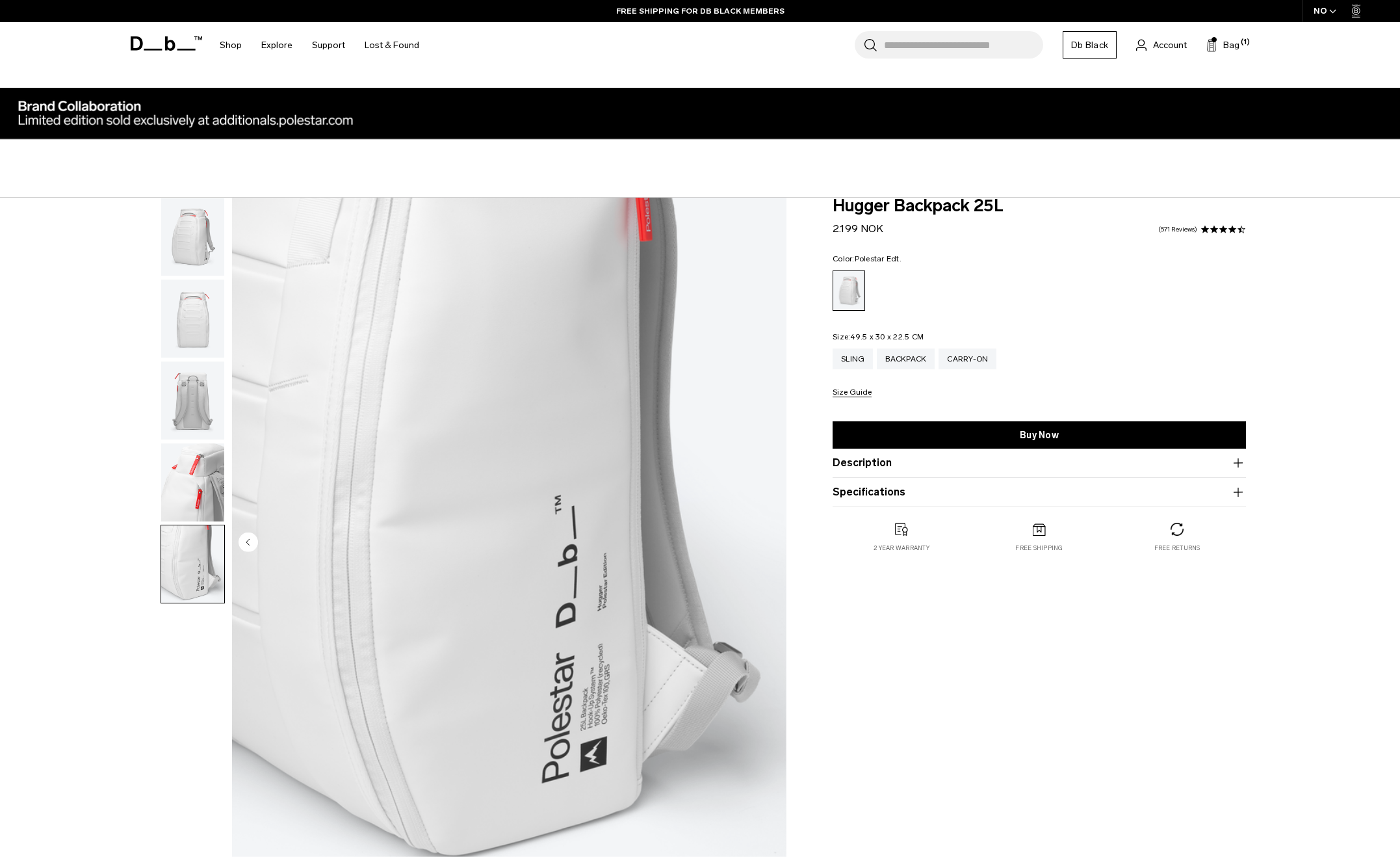
click at [190, 252] on img "button" at bounding box center [193, 236] width 63 height 78
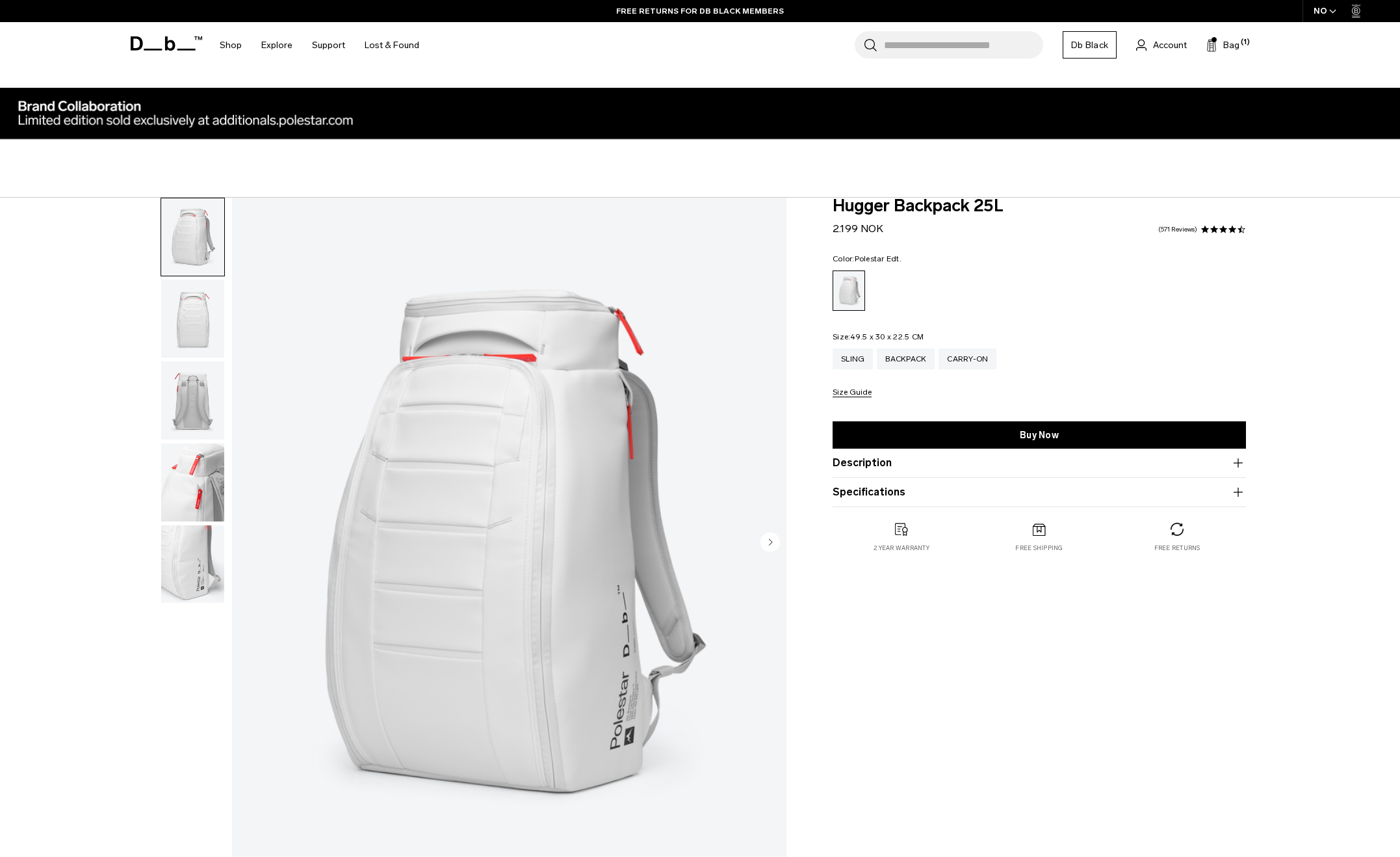
click at [170, 39] on icon at bounding box center [167, 44] width 71 height 15
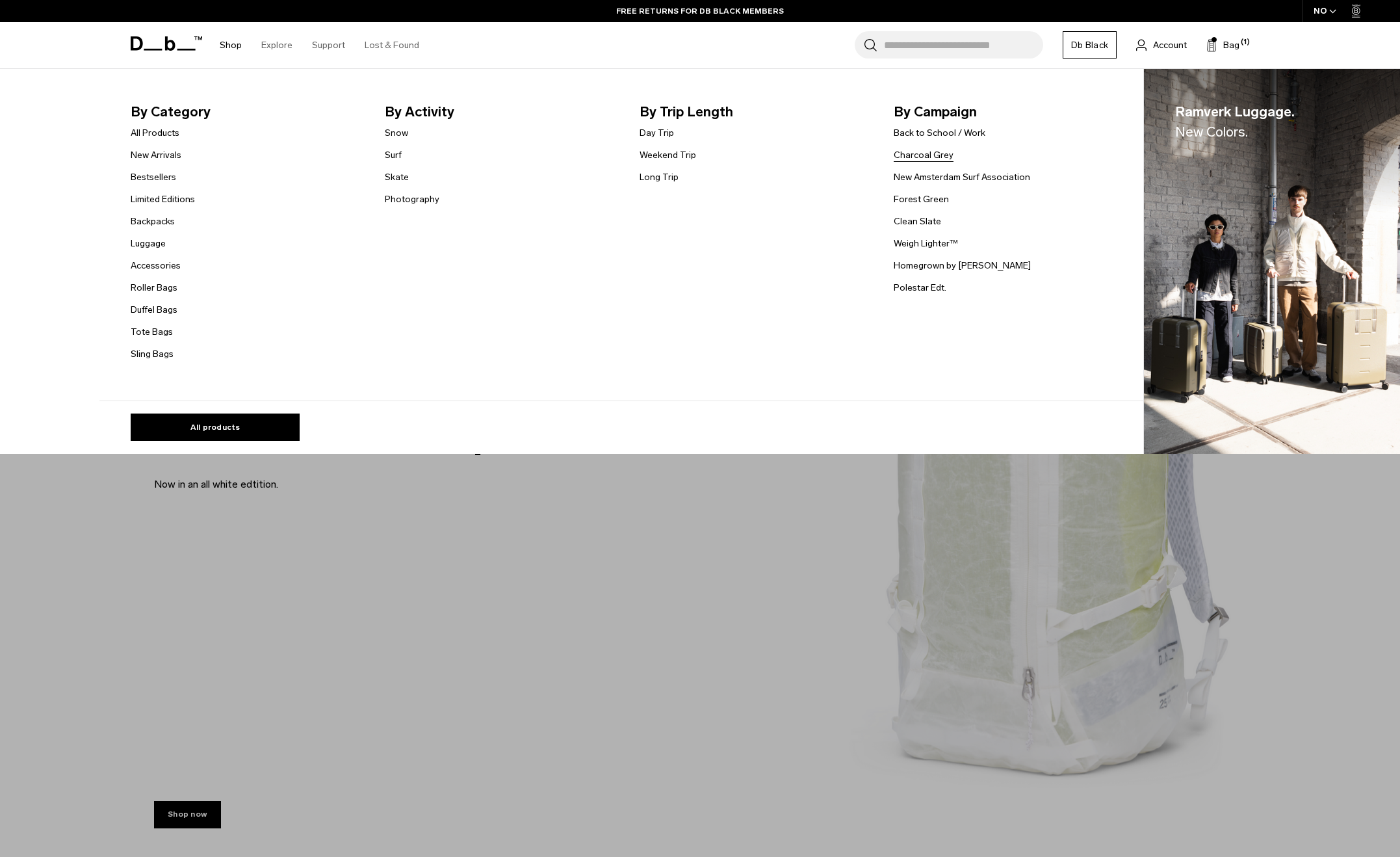
click at [915, 157] on link "Charcoal Grey" at bounding box center [923, 155] width 60 height 14
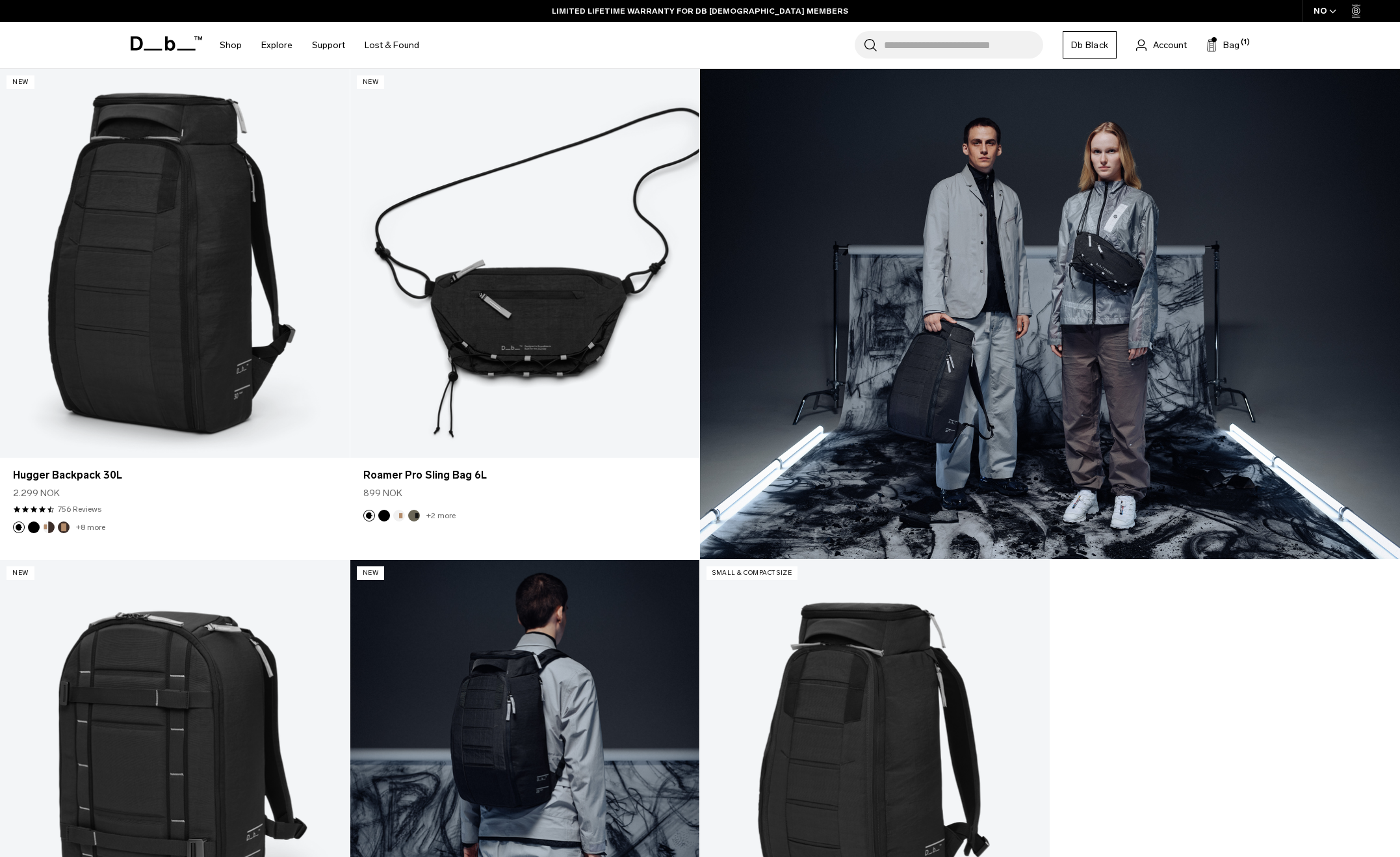
scroll to position [390, 0]
